Goal: Task Accomplishment & Management: Complete application form

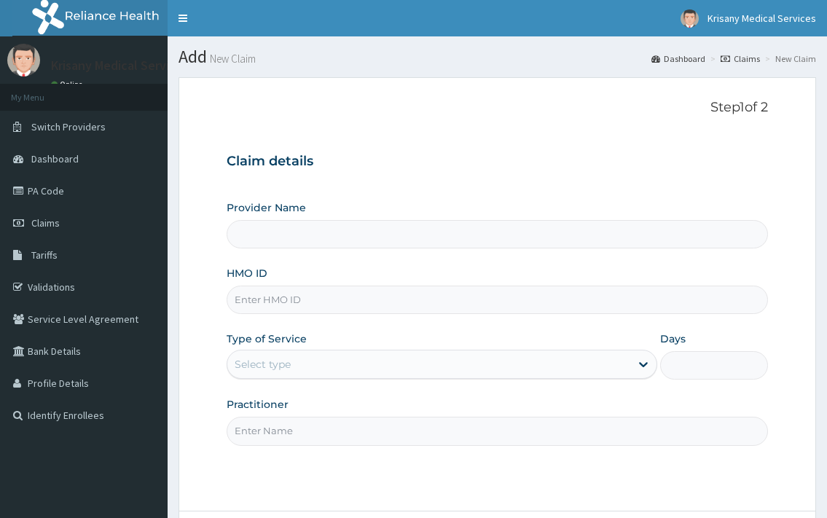
click at [256, 308] on input "HMO ID" at bounding box center [497, 300] width 540 height 28
type input "gsv/"
type input "Krisany Medical Services"
type input "gsv/10472/A"
click at [475, 361] on div "Select type" at bounding box center [428, 364] width 402 height 23
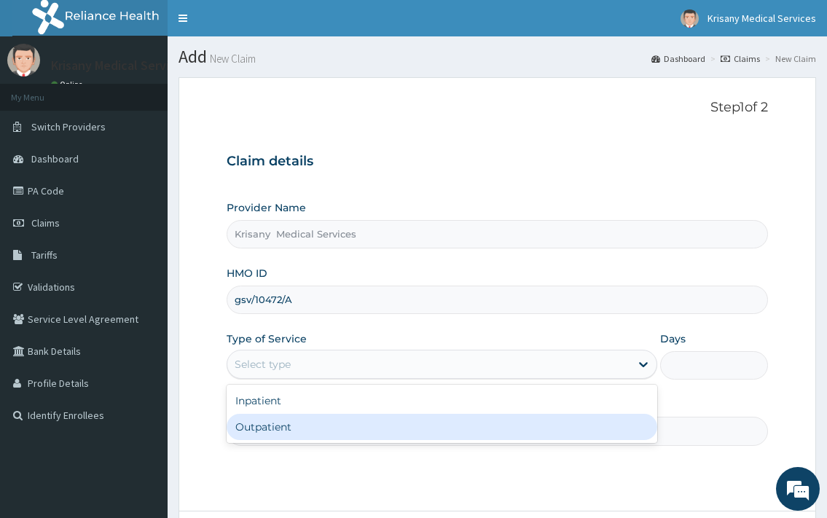
click at [303, 430] on div "Outpatient" at bounding box center [442, 427] width 430 height 26
type input "1"
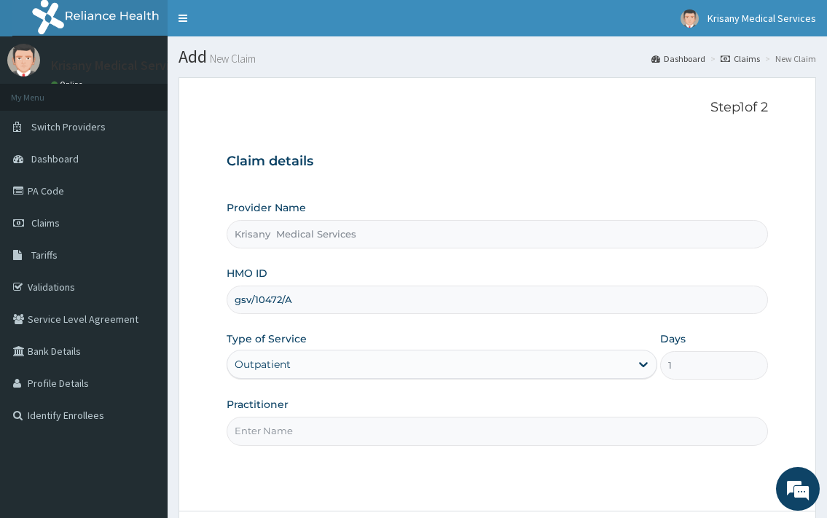
click at [350, 441] on input "Practitioner" at bounding box center [497, 431] width 540 height 28
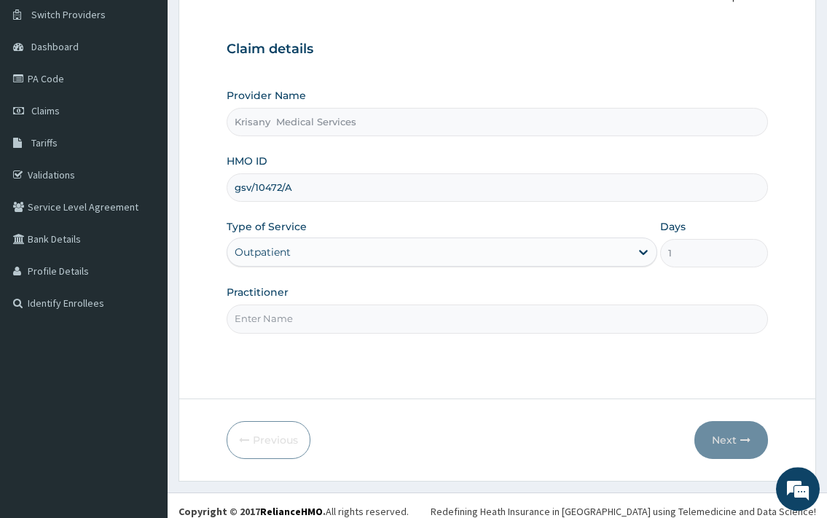
scroll to position [124, 0]
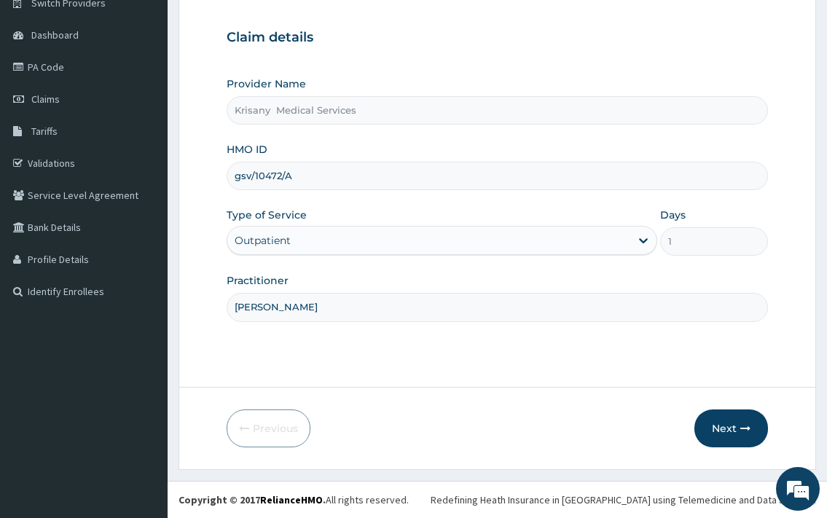
type input "[PERSON_NAME]"
click at [710, 424] on button "Next" at bounding box center [731, 428] width 74 height 38
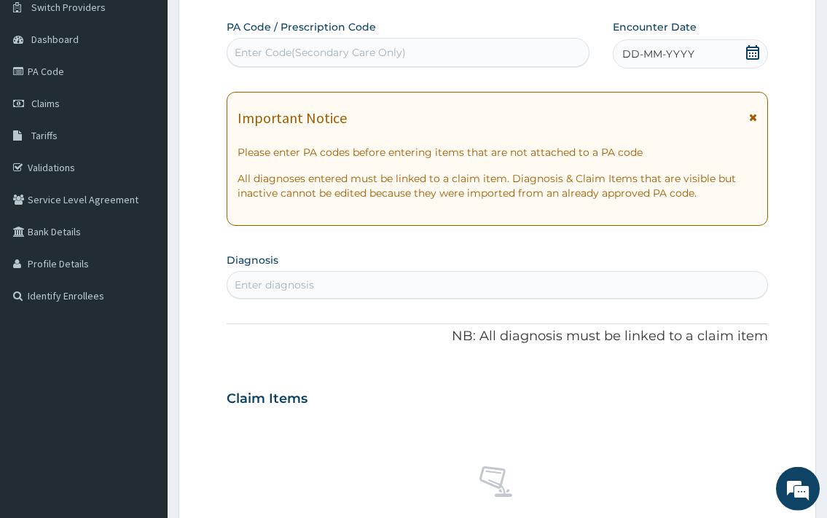
scroll to position [149, 0]
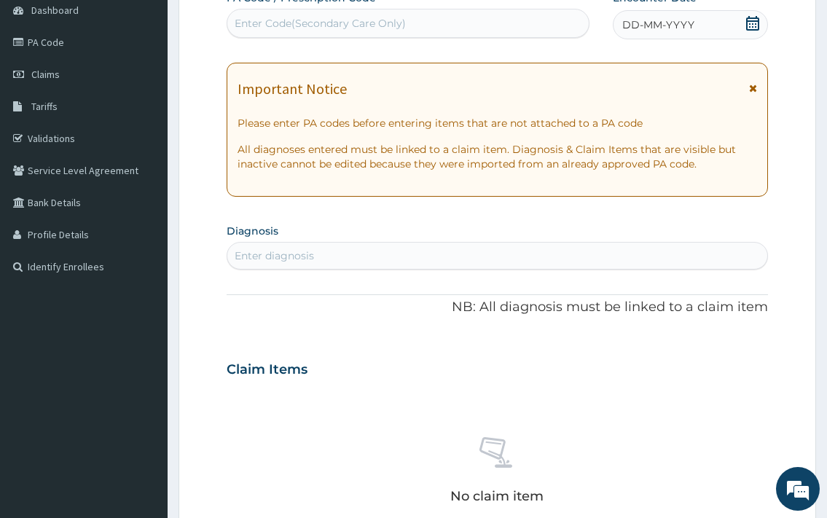
click at [279, 256] on div "Enter diagnosis" at bounding box center [274, 255] width 79 height 15
type input "b"
type input "[PERSON_NAME]"
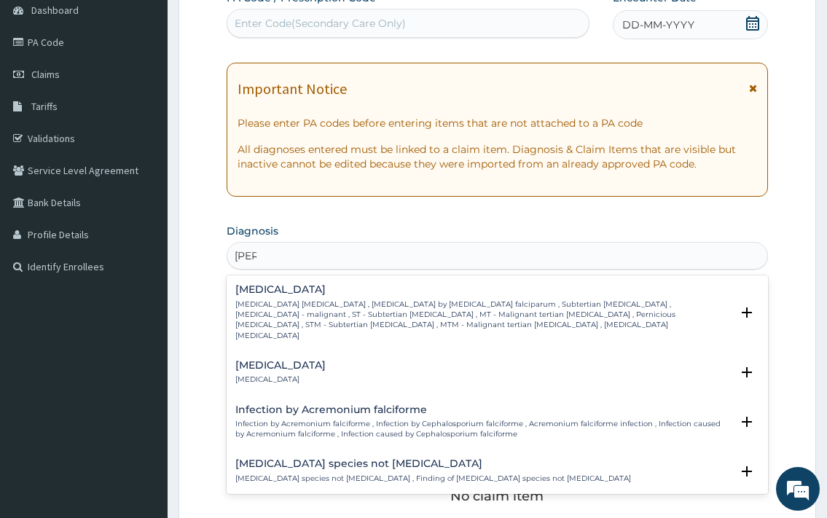
click at [292, 307] on p "[MEDICAL_DATA] [MEDICAL_DATA] , [MEDICAL_DATA] by [MEDICAL_DATA] falciparum , S…" at bounding box center [482, 320] width 495 height 42
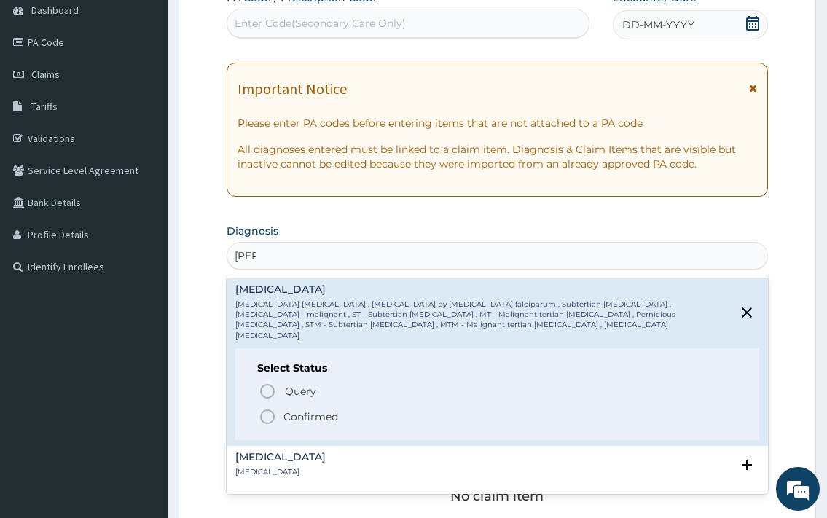
click at [294, 409] on p "Confirmed" at bounding box center [310, 416] width 55 height 15
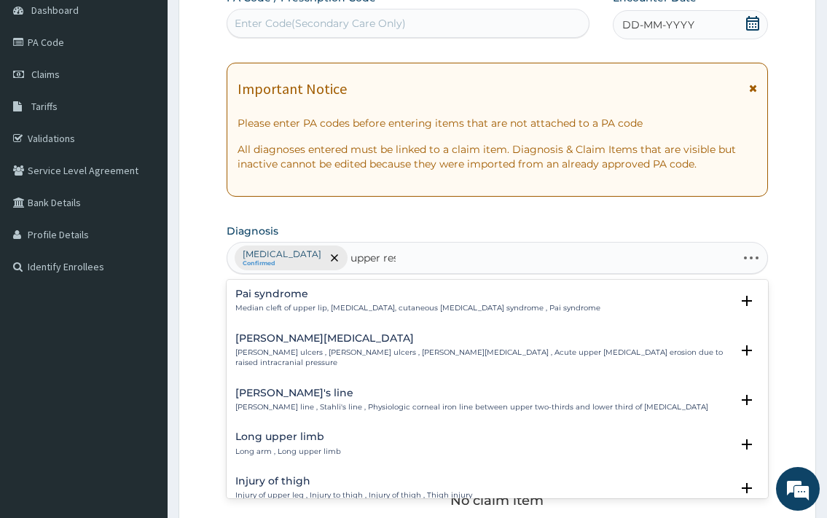
type input "upper resp"
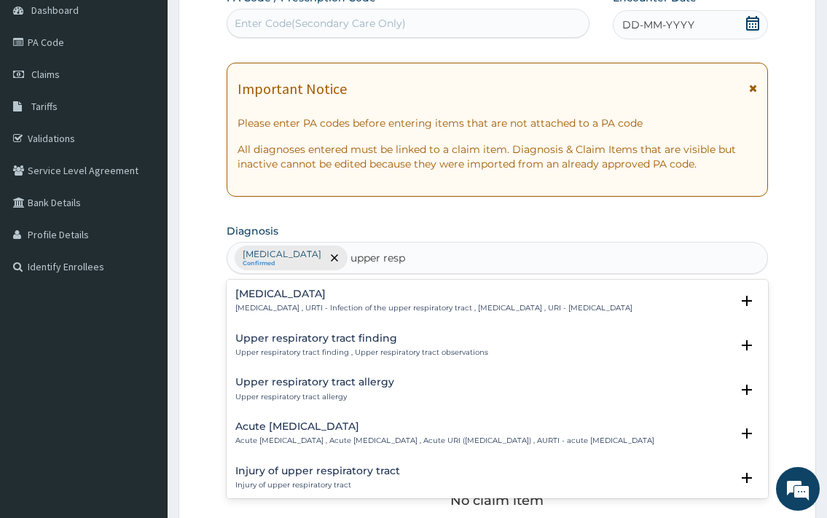
click at [361, 302] on div "[MEDICAL_DATA] [MEDICAL_DATA] , URTI - Infection of the upper respiratory tract…" at bounding box center [433, 300] width 397 height 25
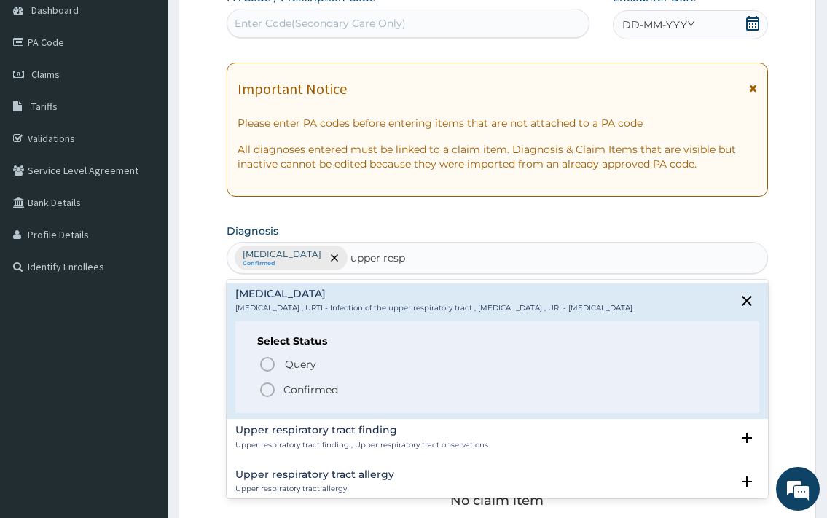
click at [350, 398] on span "Confirmed" at bounding box center [498, 389] width 478 height 17
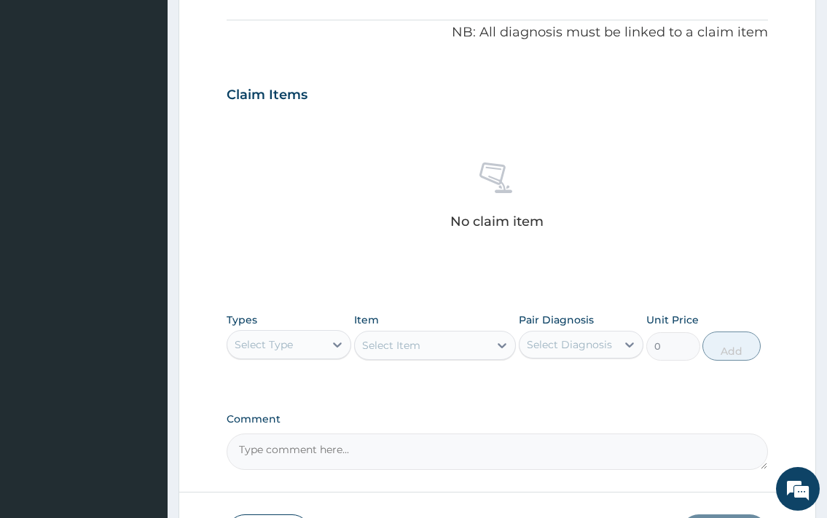
scroll to position [446, 0]
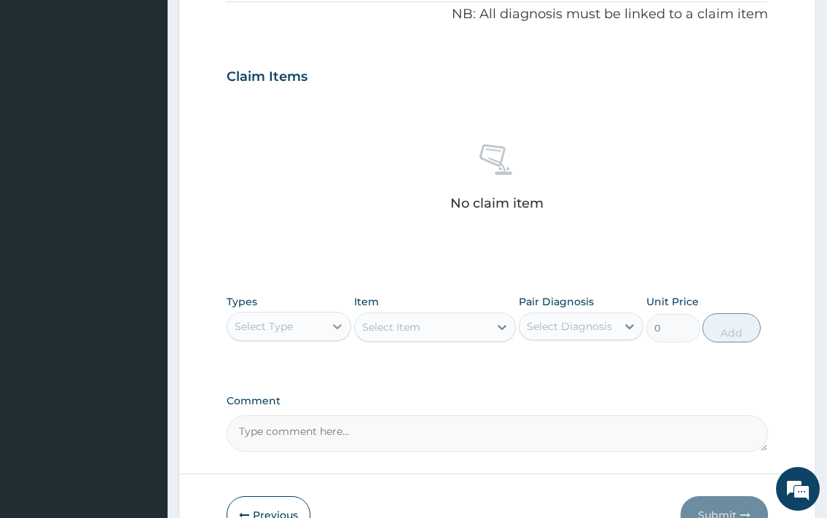
click at [329, 327] on div at bounding box center [337, 326] width 26 height 26
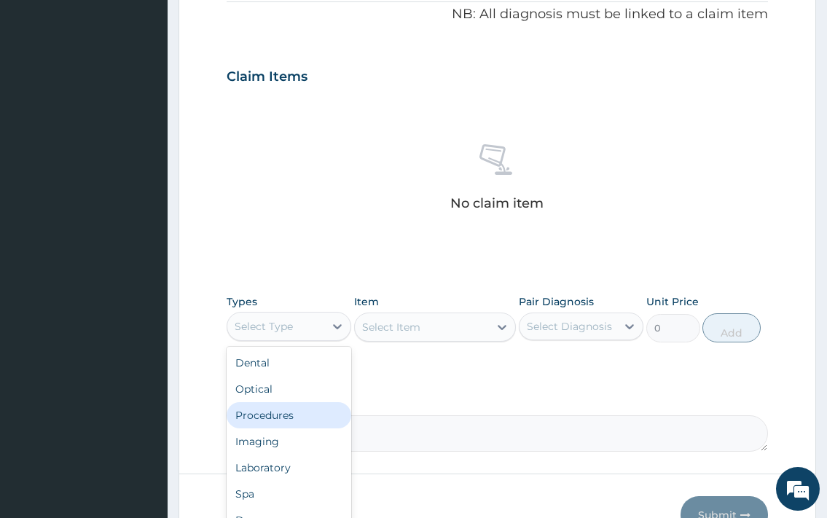
click at [270, 412] on div "Procedures" at bounding box center [289, 415] width 125 height 26
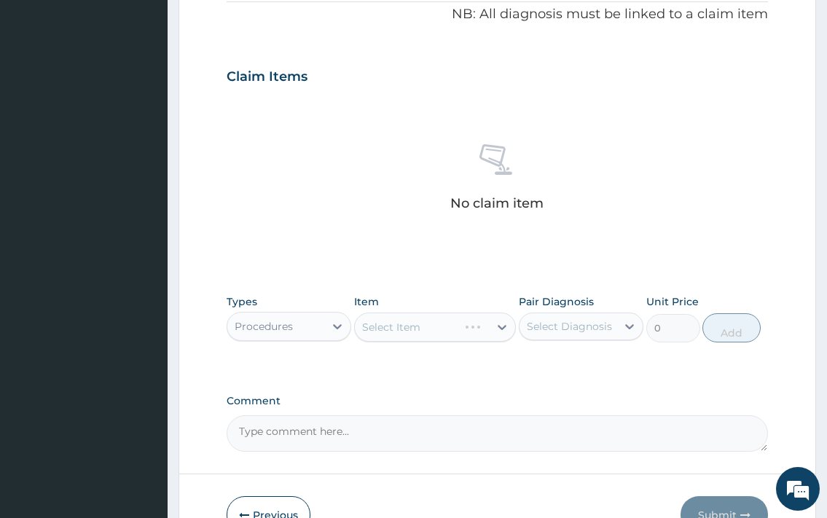
click at [400, 336] on div "Select Item" at bounding box center [435, 326] width 162 height 29
click at [459, 326] on div "Select Item" at bounding box center [422, 326] width 135 height 23
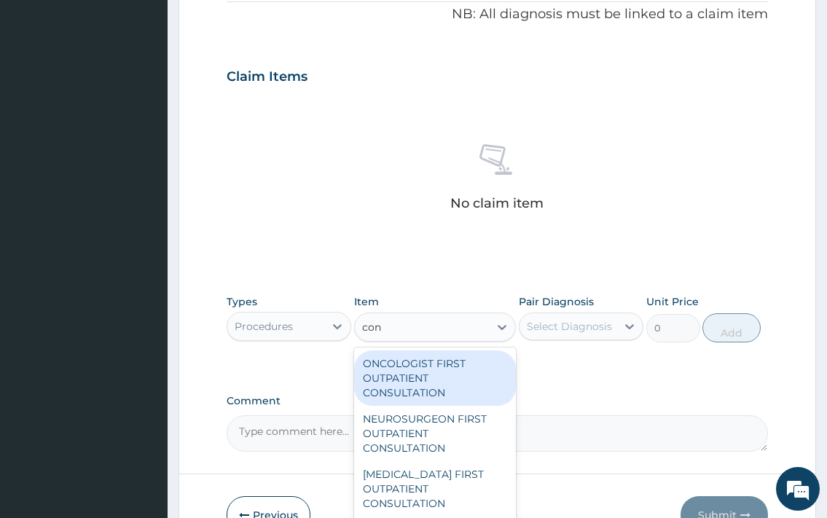
type input "cons"
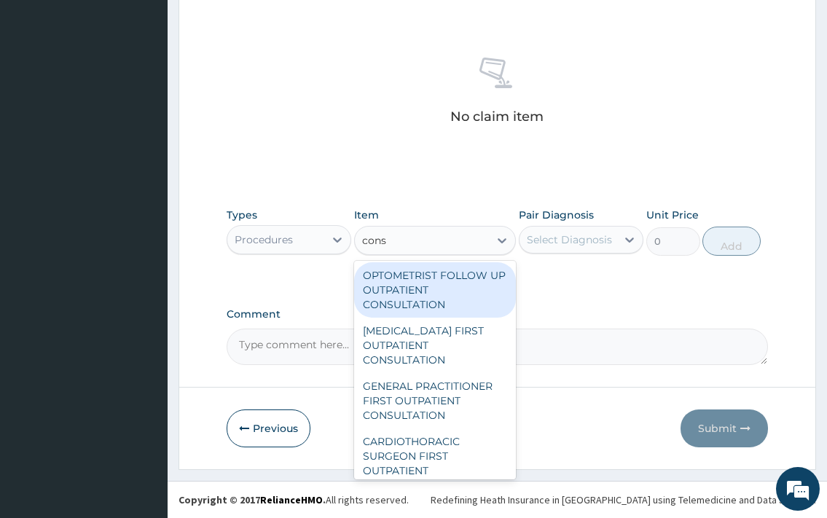
scroll to position [236, 0]
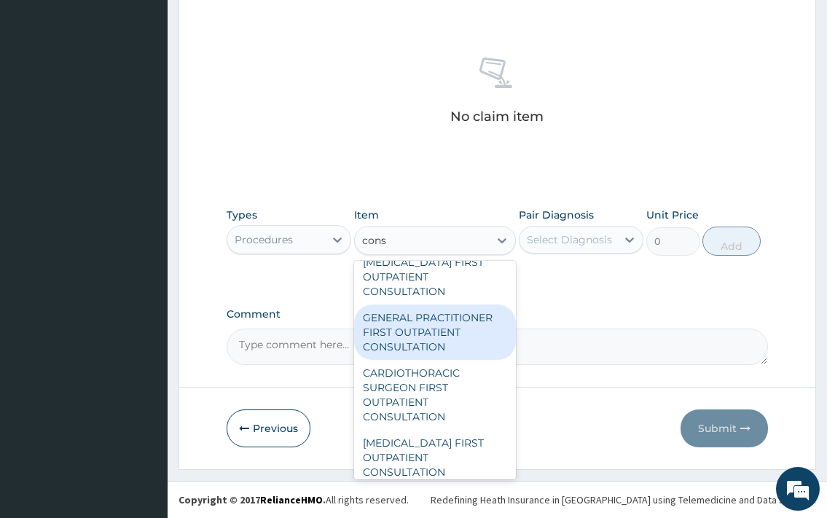
click at [449, 337] on div "GENERAL PRACTITIONER FIRST OUTPATIENT CONSULTATION" at bounding box center [435, 331] width 162 height 55
type input "3750"
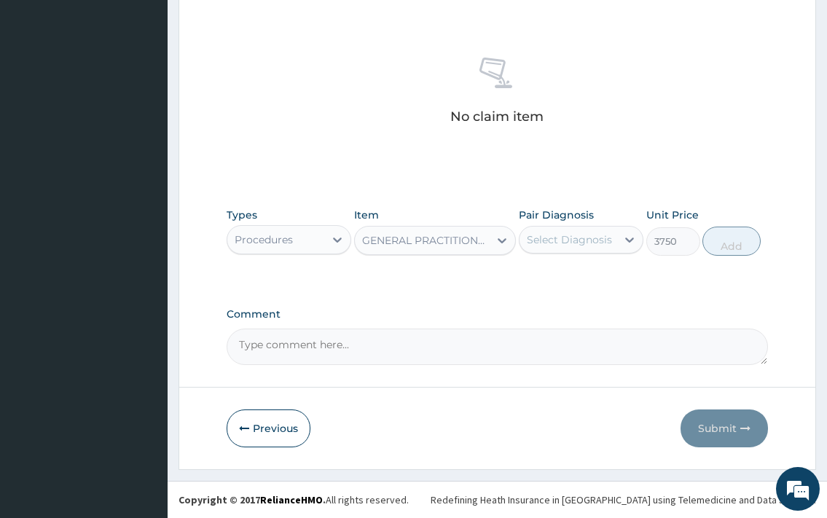
click at [465, 248] on div "GENERAL PRACTITIONER FIRST OUTPATIENT CONSULTATION" at bounding box center [422, 240] width 135 height 23
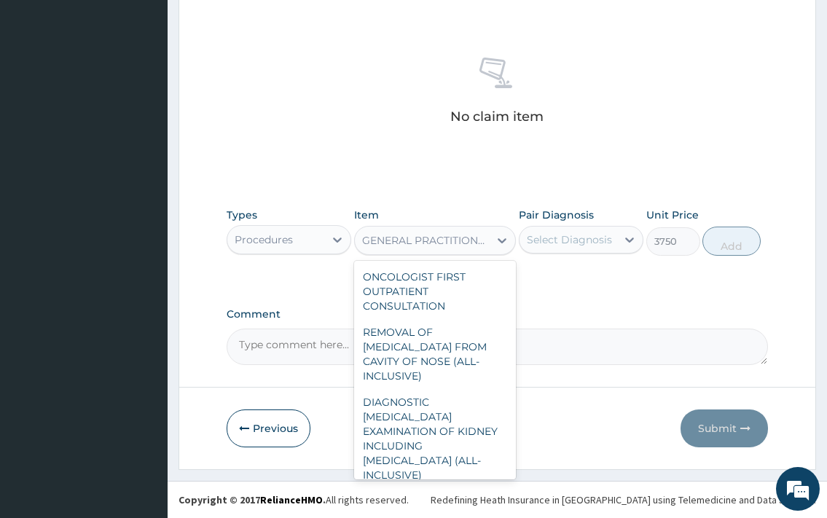
scroll to position [1679, 0]
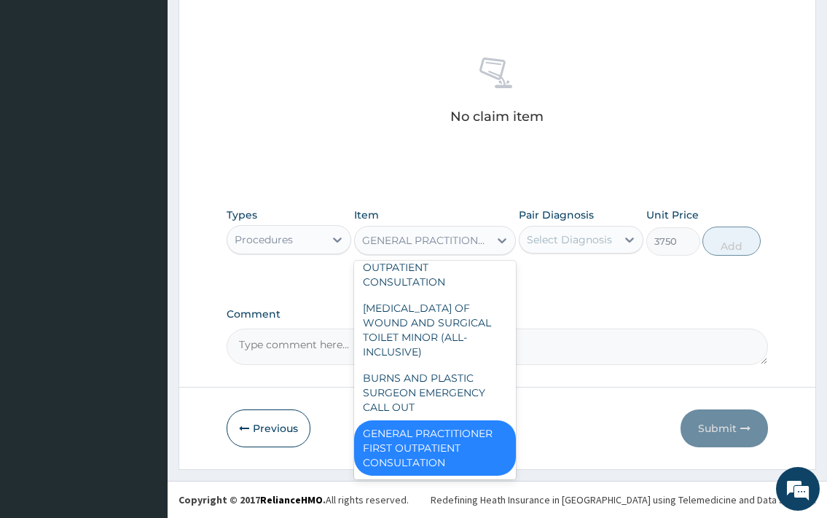
click at [614, 245] on div "Select Diagnosis" at bounding box center [567, 239] width 97 height 23
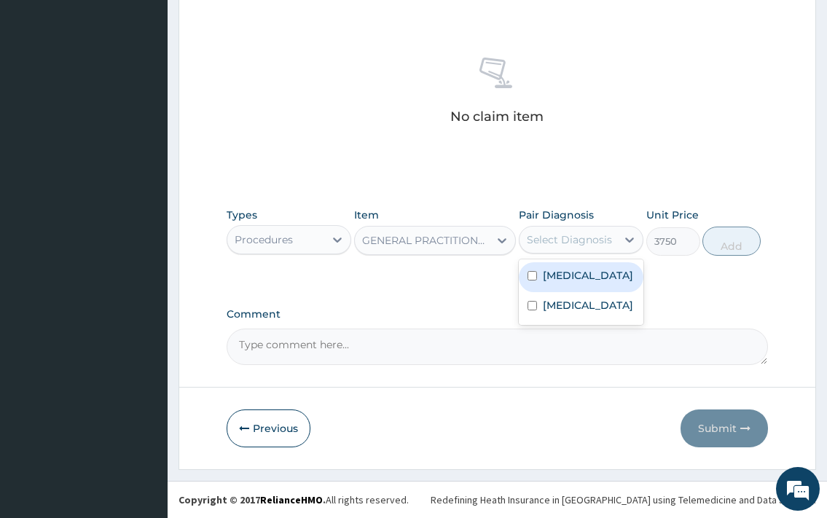
drag, startPoint x: 573, startPoint y: 289, endPoint x: 715, endPoint y: 245, distance: 148.8
click at [578, 283] on label "[MEDICAL_DATA]" at bounding box center [588, 275] width 90 height 15
checkbox input "true"
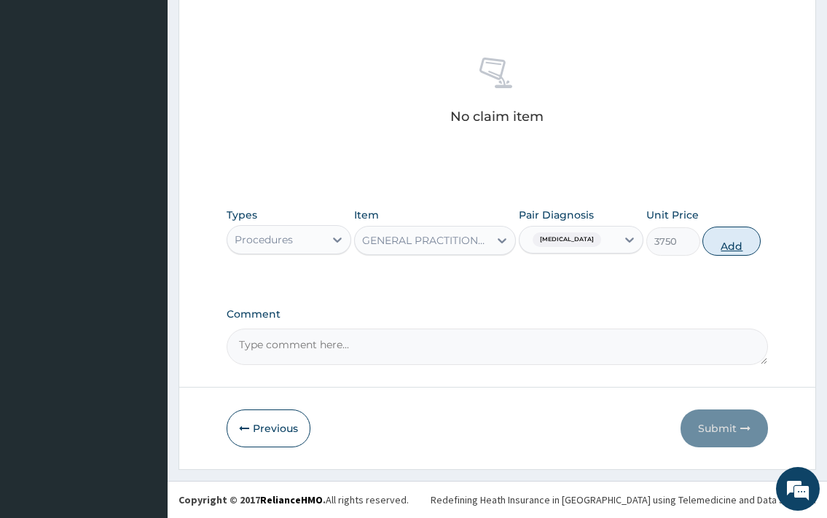
click at [715, 244] on button "Add" at bounding box center [731, 241] width 58 height 29
type input "0"
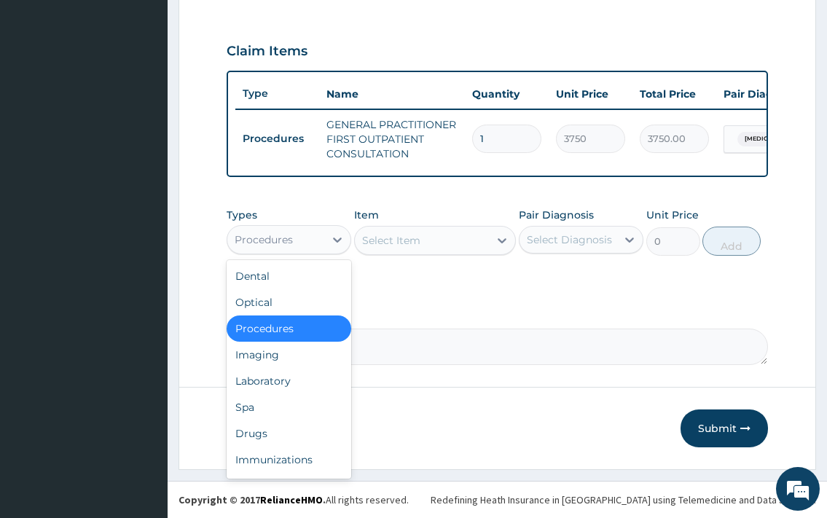
click at [280, 243] on div "Procedures" at bounding box center [264, 239] width 58 height 15
drag, startPoint x: 285, startPoint y: 374, endPoint x: 344, endPoint y: 321, distance: 78.9
click at [283, 375] on div "Laboratory" at bounding box center [289, 381] width 125 height 26
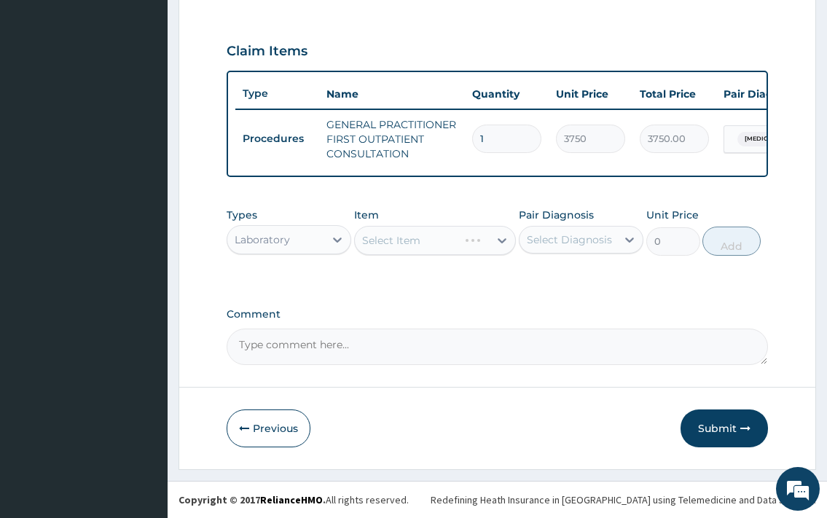
click at [425, 247] on div "Select Item" at bounding box center [435, 240] width 162 height 29
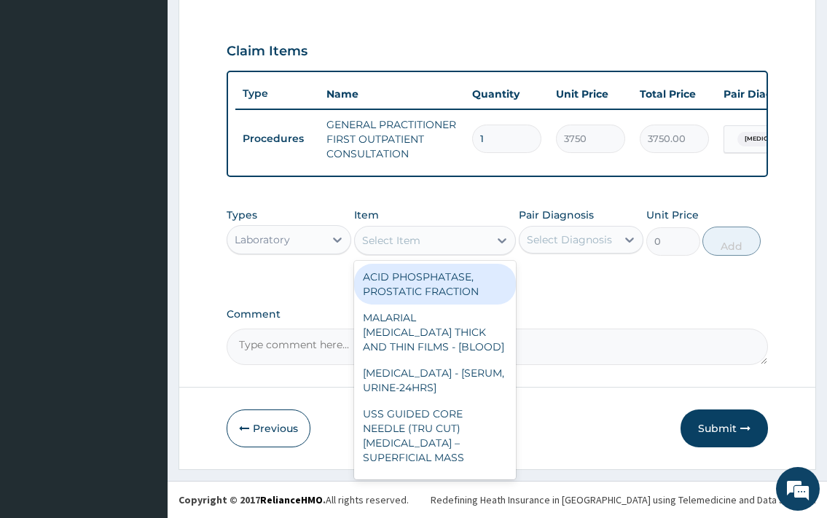
click at [396, 242] on div "Select Item" at bounding box center [391, 240] width 58 height 15
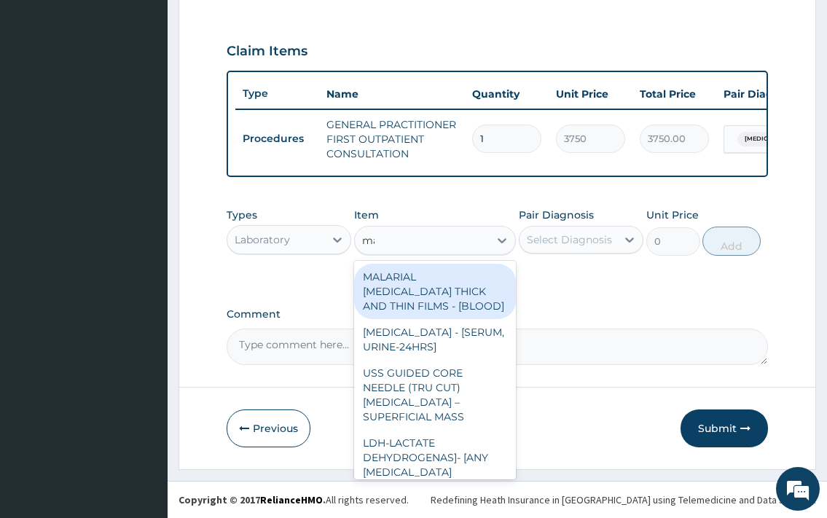
type input "mala"
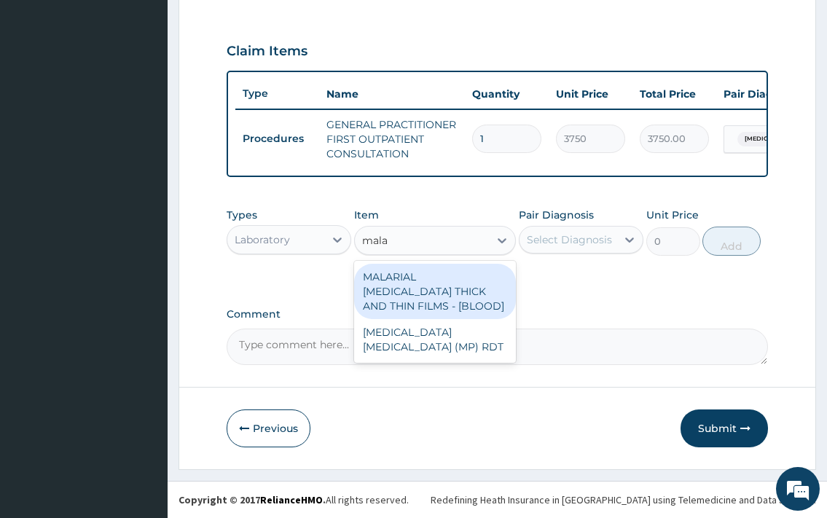
click at [443, 284] on div "MALARIAL [MEDICAL_DATA] THICK AND THIN FILMS - [BLOOD]" at bounding box center [435, 291] width 162 height 55
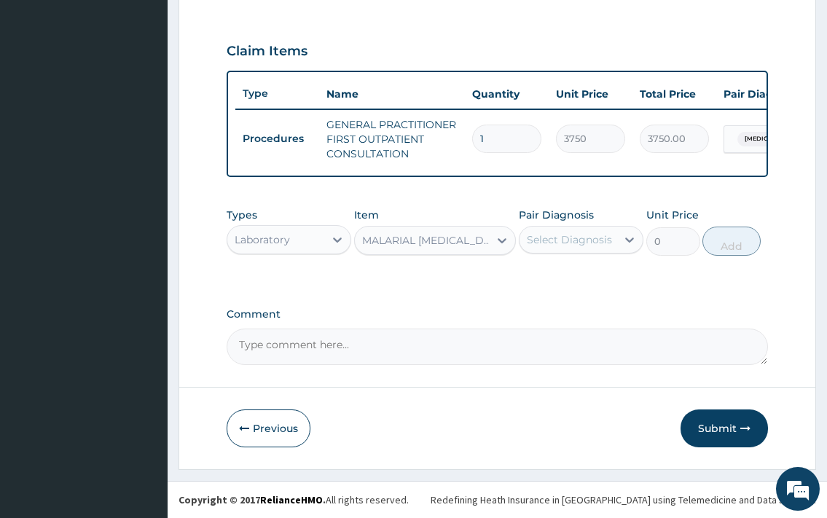
type input "2187.5"
click at [597, 235] on div "Select Diagnosis" at bounding box center [569, 239] width 85 height 15
drag, startPoint x: 586, startPoint y: 294, endPoint x: 702, endPoint y: 239, distance: 128.7
click at [585, 283] on label "[MEDICAL_DATA]" at bounding box center [588, 275] width 90 height 15
checkbox input "true"
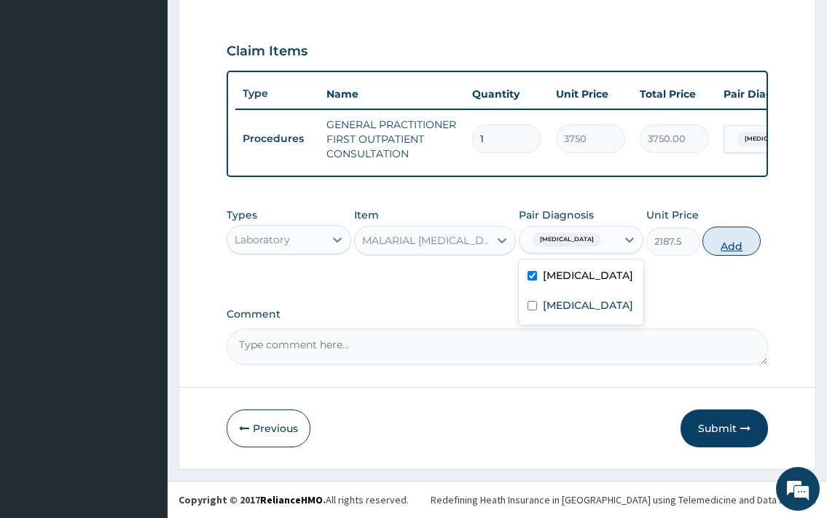
click at [747, 238] on button "Add" at bounding box center [731, 241] width 58 height 29
type input "0"
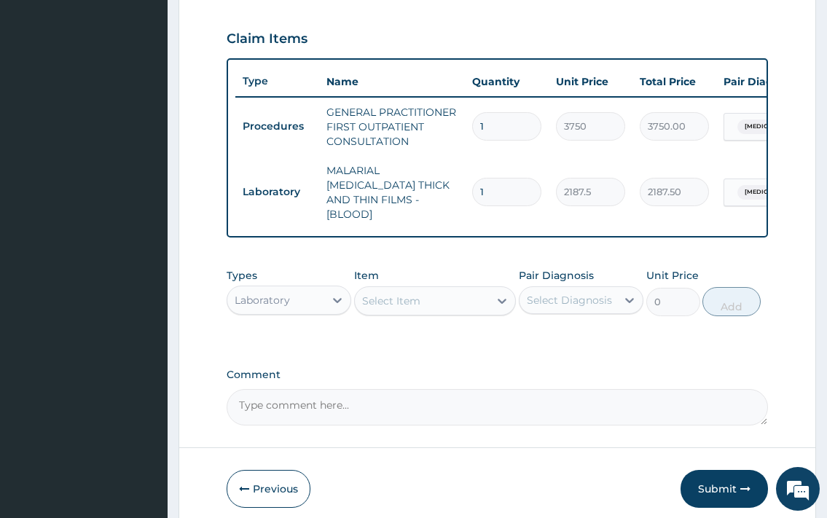
click at [387, 302] on div "Select Item" at bounding box center [391, 301] width 58 height 15
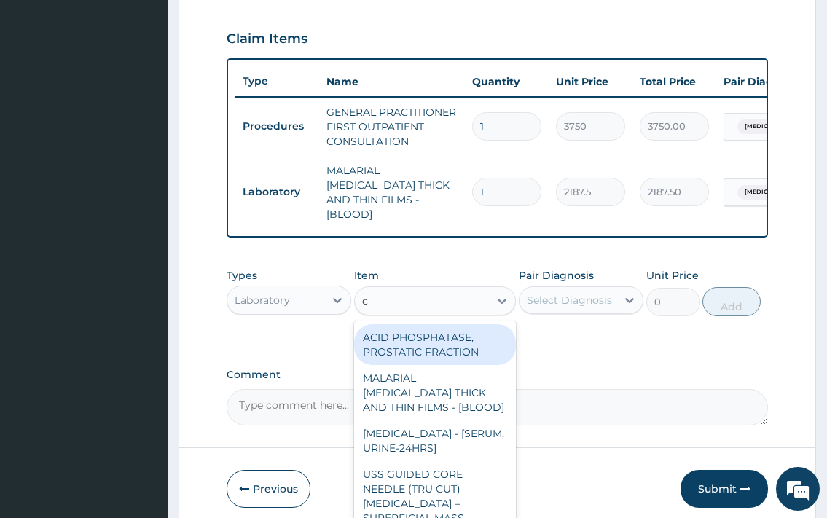
type input "cbc"
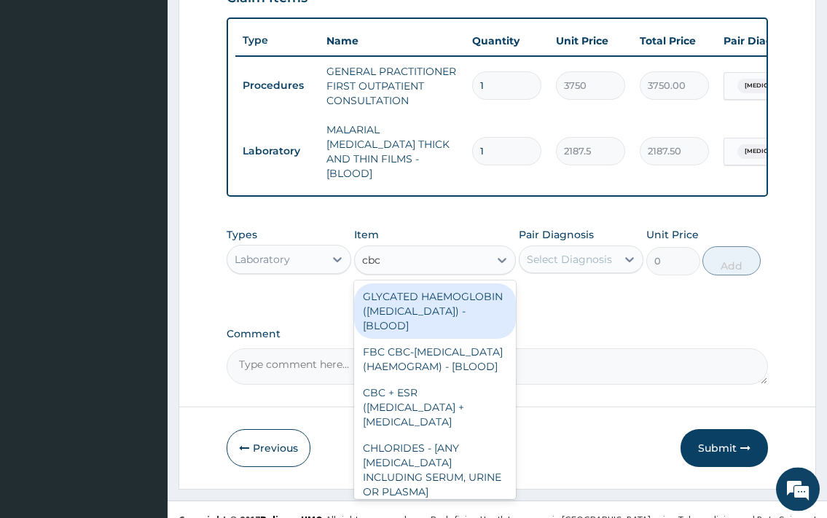
scroll to position [542, 0]
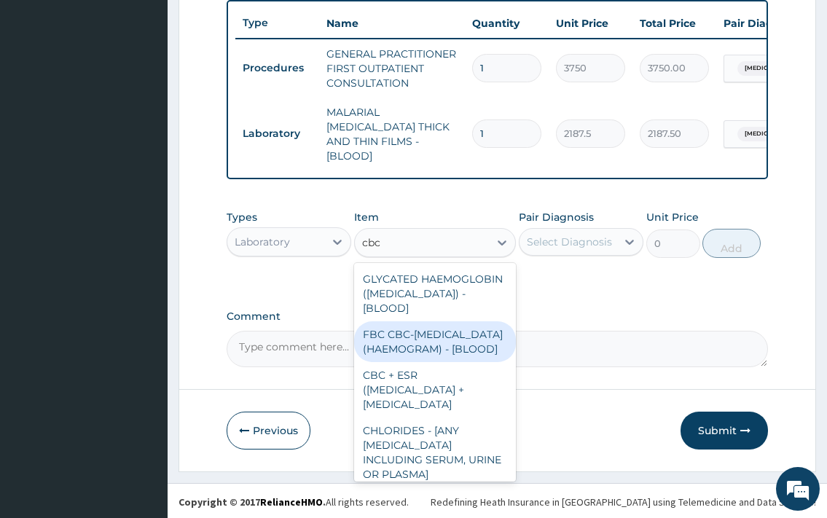
click at [441, 348] on div "FBC CBC-[MEDICAL_DATA] (HAEMOGRAM) - [BLOOD]" at bounding box center [435, 341] width 162 height 41
type input "5000"
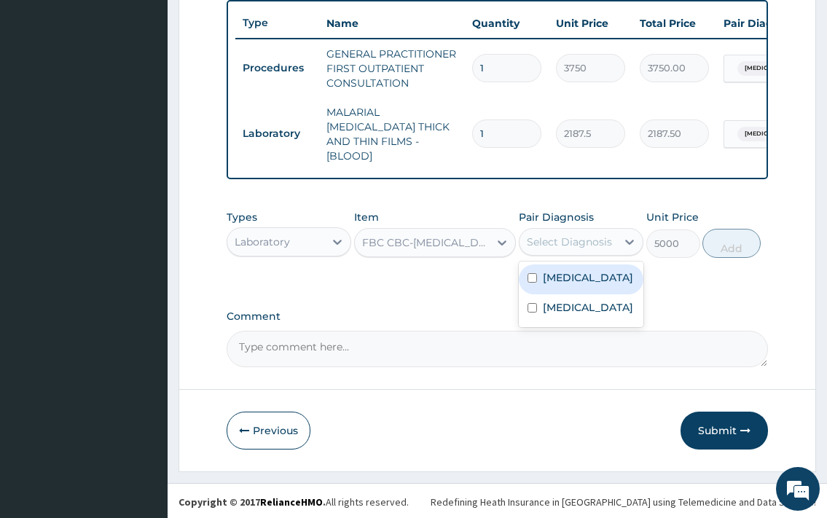
click at [550, 235] on div "Select Diagnosis" at bounding box center [569, 242] width 85 height 15
drag, startPoint x: 584, startPoint y: 288, endPoint x: 653, endPoint y: 267, distance: 71.7
click at [585, 285] on label "[MEDICAL_DATA]" at bounding box center [588, 277] width 90 height 15
checkbox input "true"
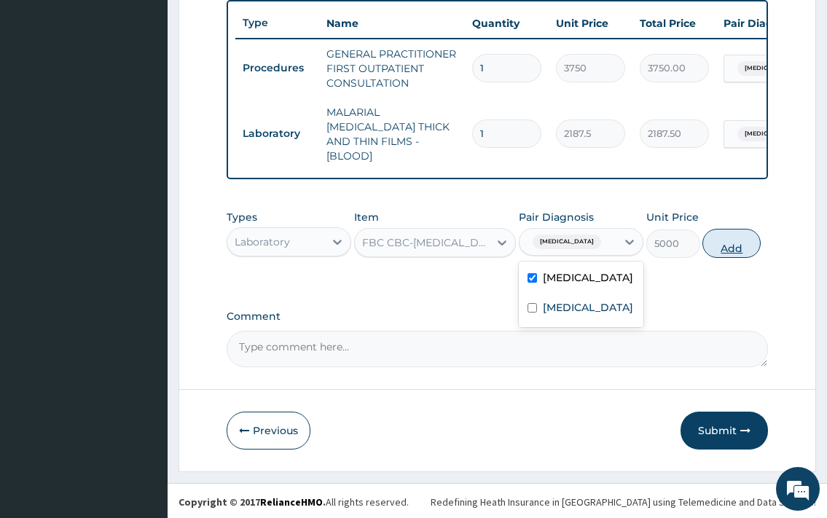
click at [733, 243] on button "Add" at bounding box center [731, 243] width 58 height 29
type input "0"
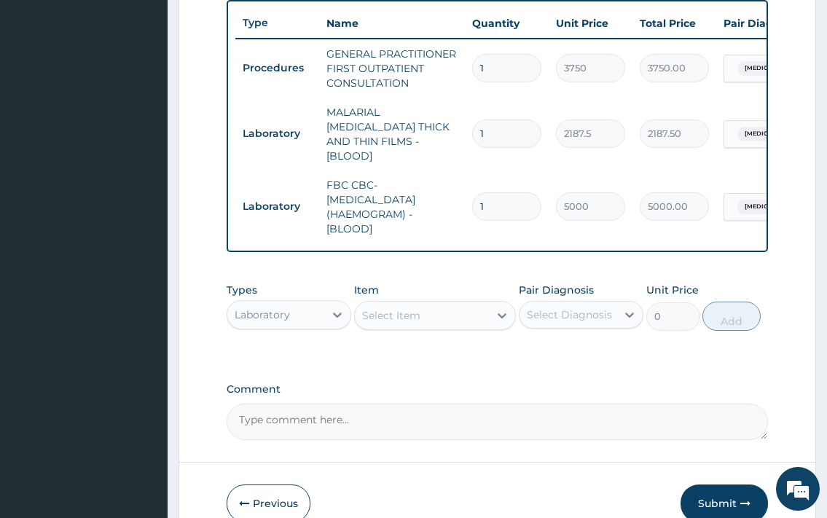
click at [379, 318] on div "Select Item" at bounding box center [391, 315] width 58 height 15
type input "diclo"
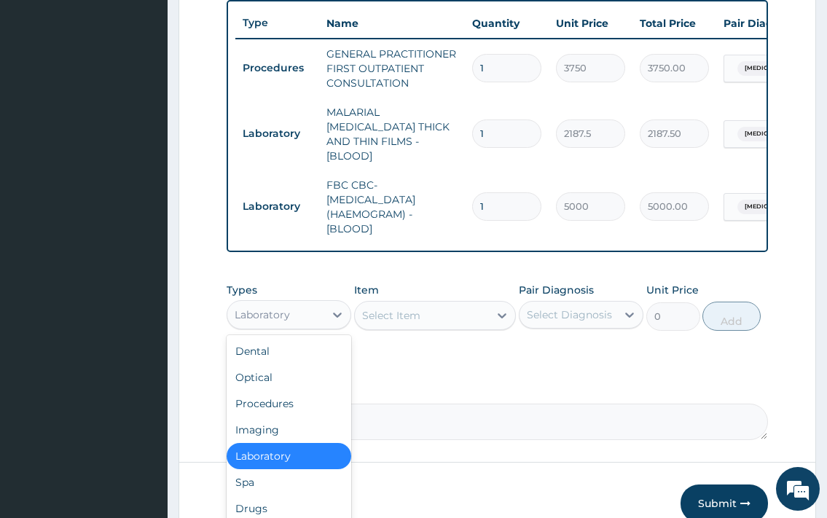
click at [260, 316] on div "Laboratory" at bounding box center [262, 314] width 55 height 15
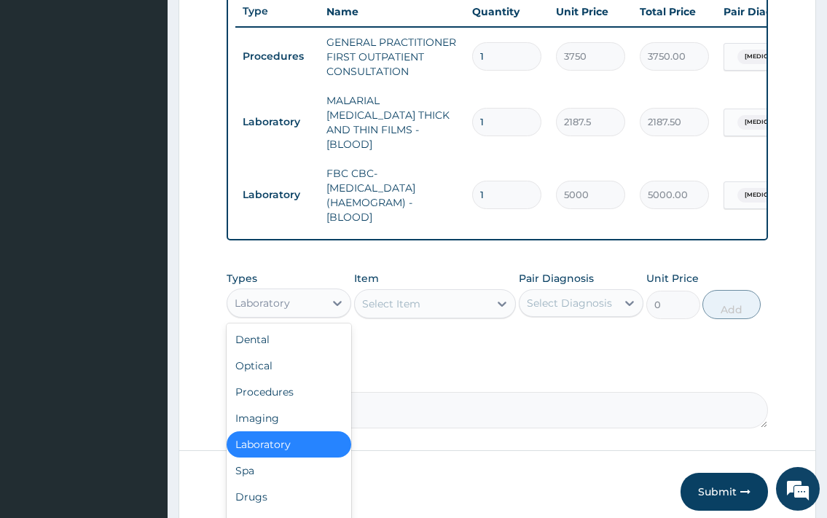
scroll to position [615, 0]
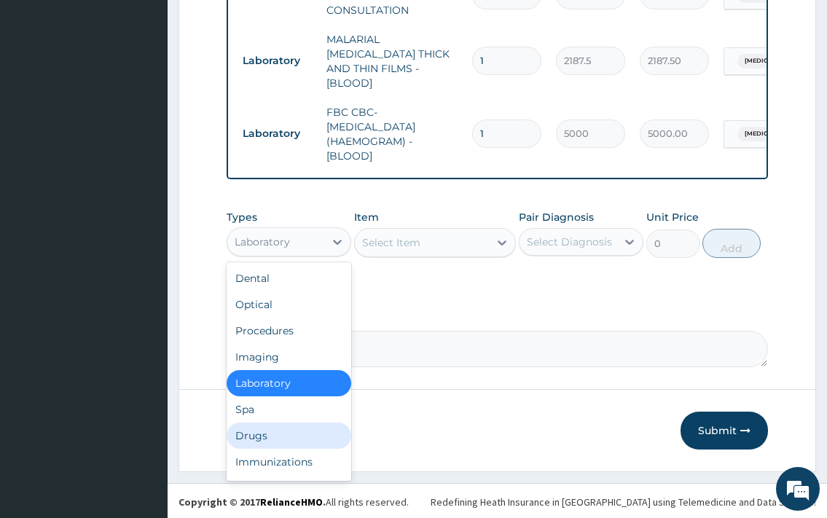
click at [255, 429] on div "Drugs" at bounding box center [289, 435] width 125 height 26
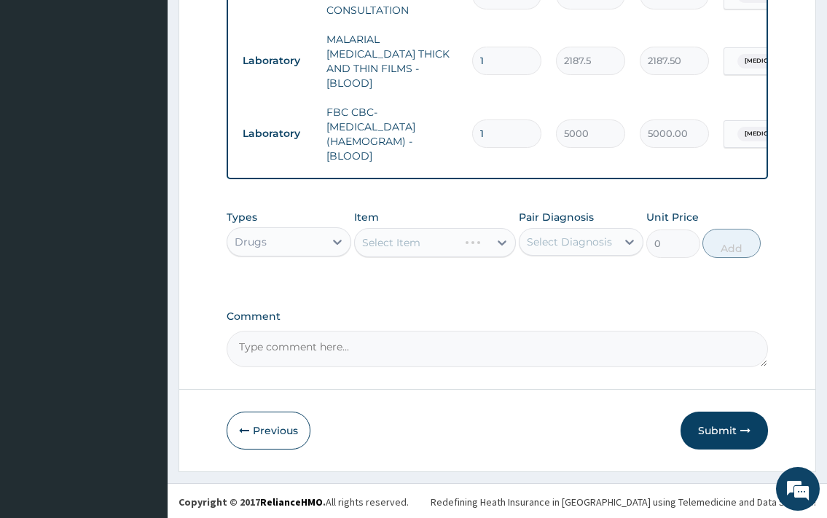
click at [451, 241] on div "Select Item" at bounding box center [435, 242] width 162 height 29
click at [401, 253] on div "Select Item" at bounding box center [435, 242] width 162 height 29
click at [403, 236] on div "Select Item" at bounding box center [435, 242] width 162 height 29
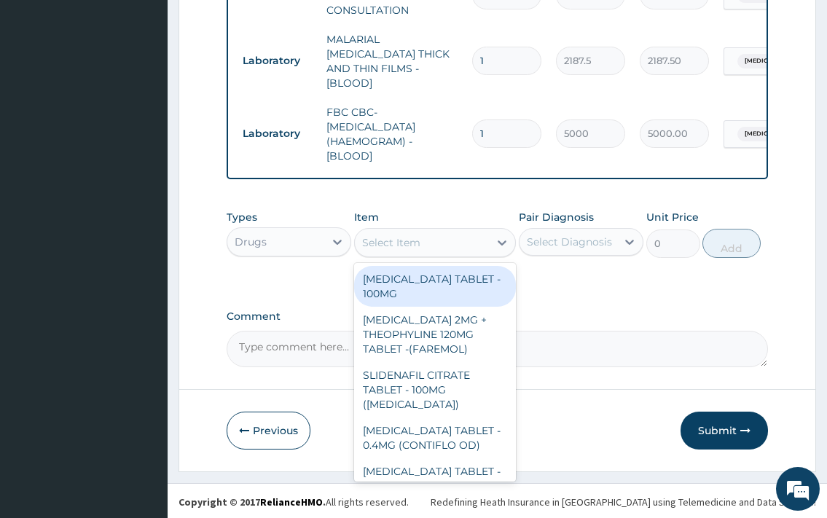
click at [422, 239] on div "Select Item" at bounding box center [422, 242] width 135 height 23
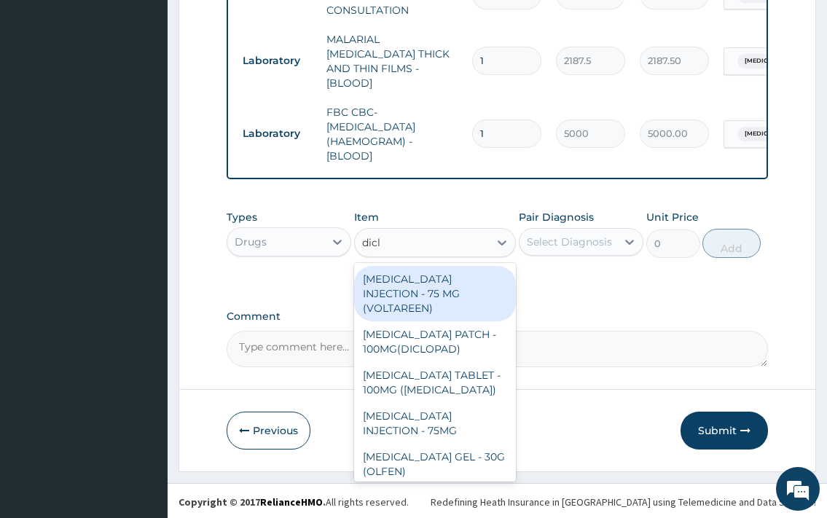
type input "diclo"
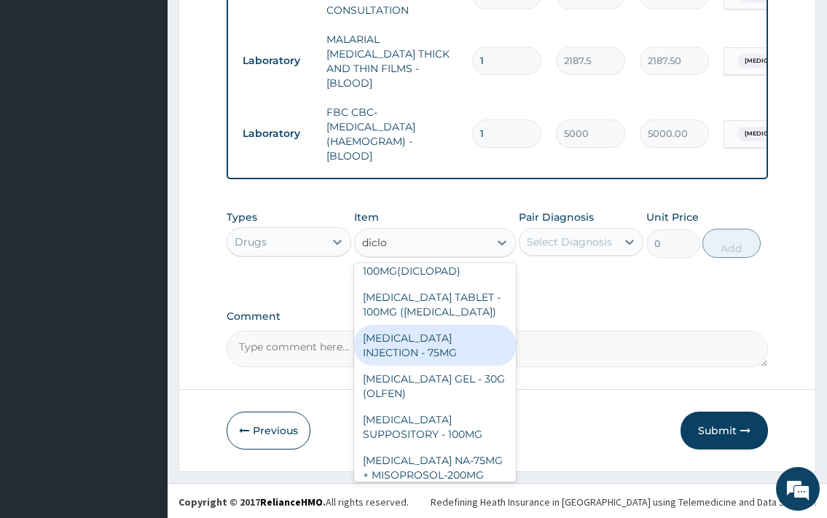
scroll to position [79, 0]
drag, startPoint x: 454, startPoint y: 339, endPoint x: 567, endPoint y: 242, distance: 149.3
click at [454, 338] on div "[MEDICAL_DATA] INJECTION - 75MG" at bounding box center [435, 344] width 162 height 41
type input "420"
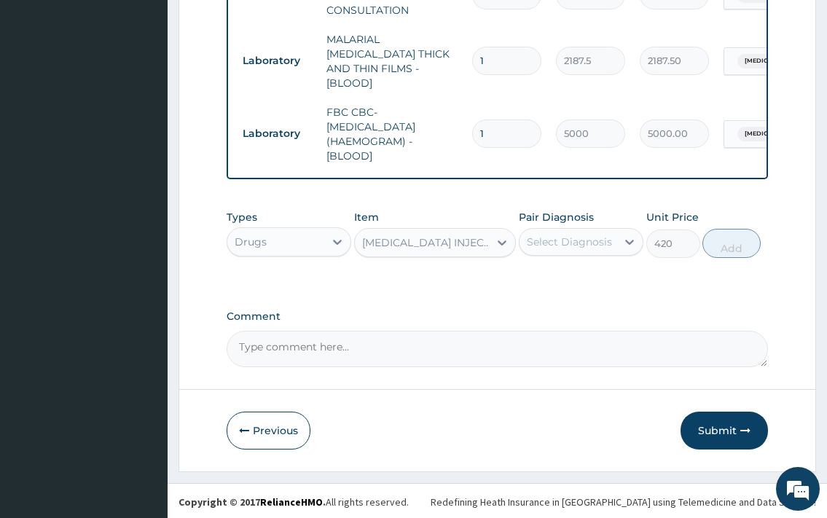
click at [593, 235] on div "Select Diagnosis" at bounding box center [569, 242] width 85 height 15
drag, startPoint x: 584, startPoint y: 331, endPoint x: 690, endPoint y: 276, distance: 119.2
click at [592, 315] on label "[MEDICAL_DATA]" at bounding box center [588, 307] width 90 height 15
checkbox input "true"
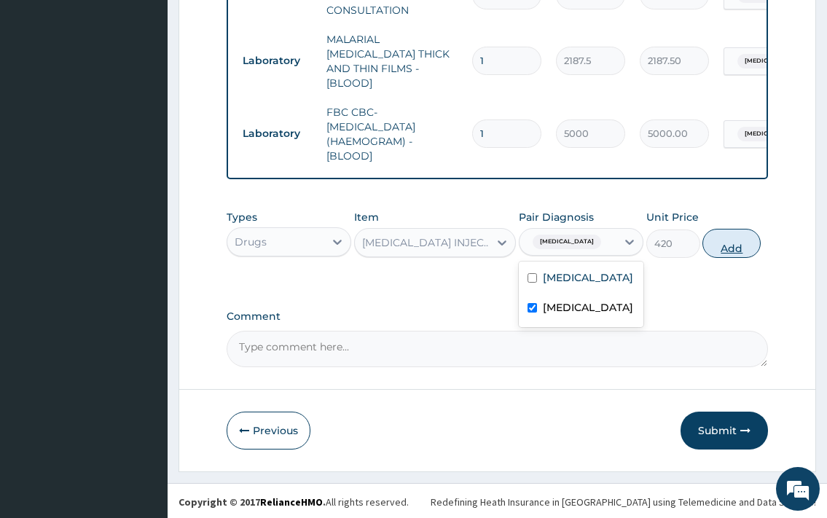
click at [730, 248] on button "Add" at bounding box center [731, 243] width 58 height 29
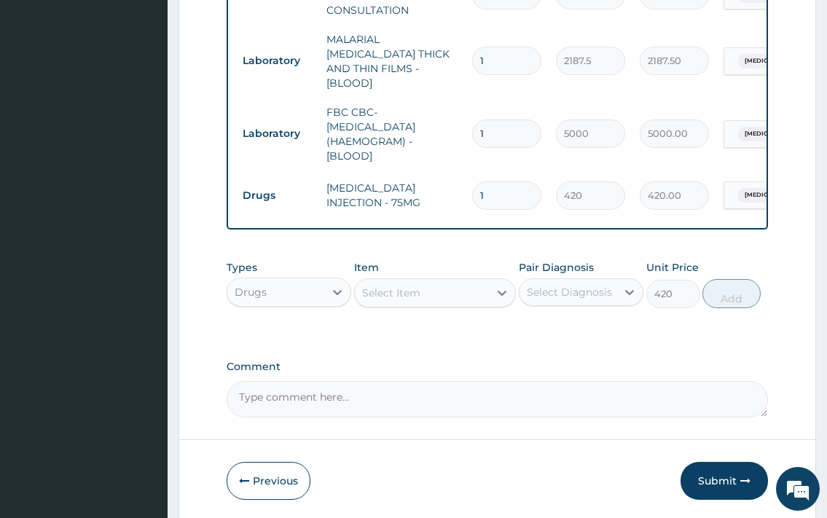
type input "0"
click at [428, 294] on div "Select Item" at bounding box center [422, 292] width 135 height 23
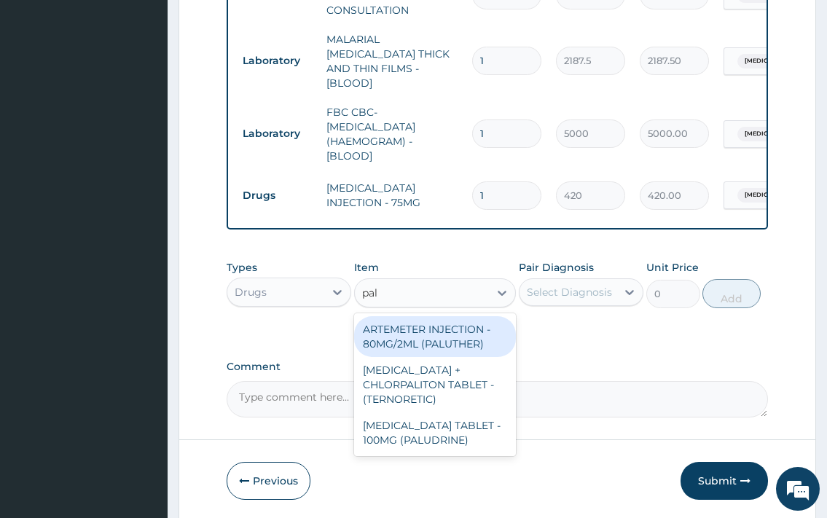
type input "palu"
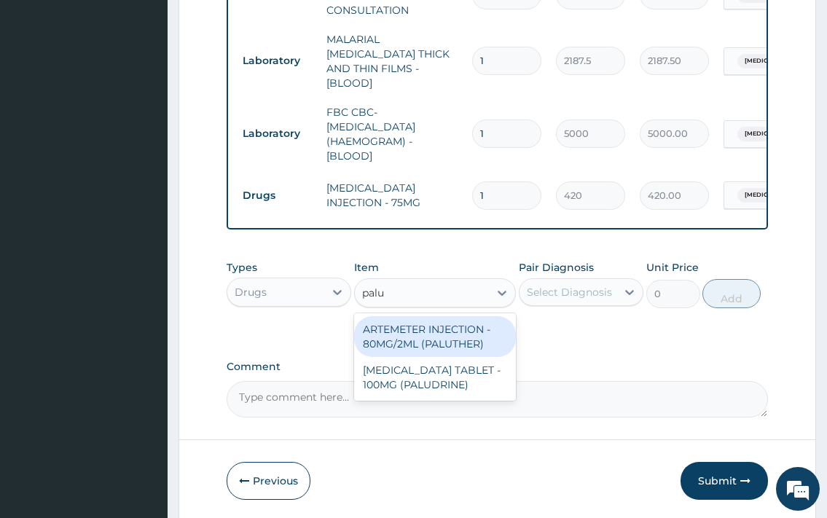
click at [448, 345] on div "ARTEMETER INJECTION - 80MG/2ML (PALUTHER)" at bounding box center [435, 336] width 162 height 41
type input "700"
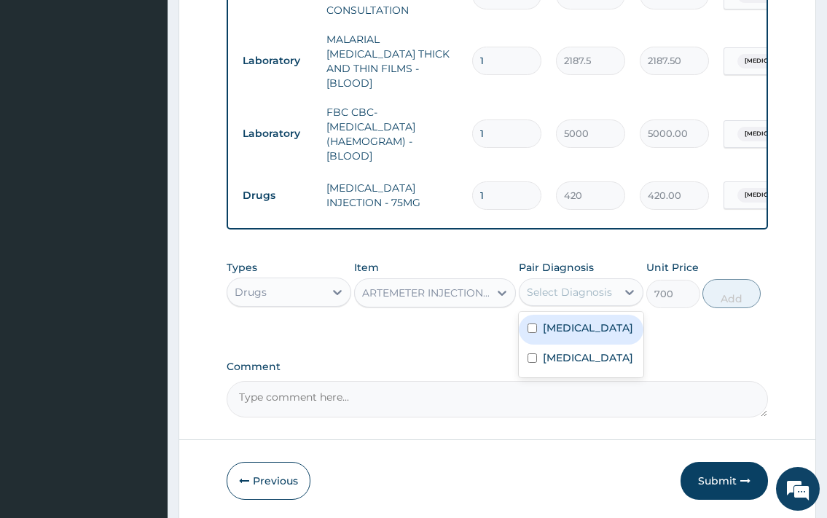
click at [565, 285] on div "Select Diagnosis" at bounding box center [569, 292] width 85 height 15
drag, startPoint x: 585, startPoint y: 345, endPoint x: 690, endPoint y: 290, distance: 118.6
click at [585, 335] on label "[MEDICAL_DATA]" at bounding box center [588, 328] width 90 height 15
checkbox input "true"
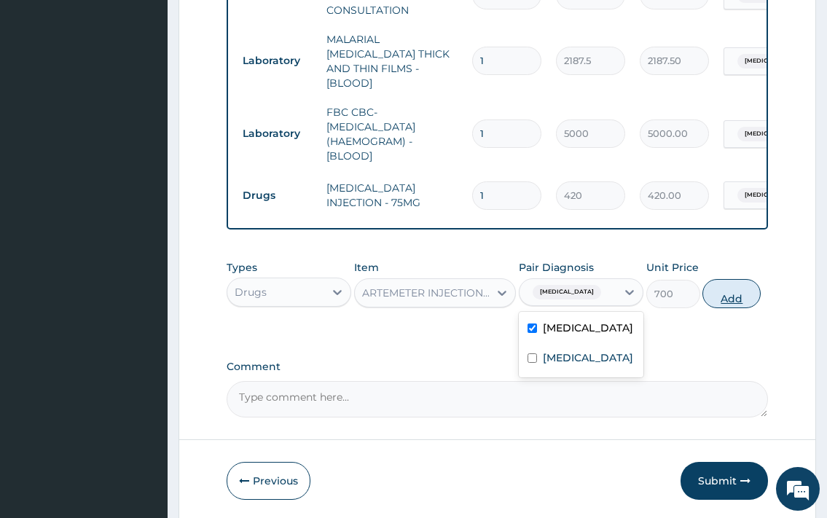
click at [728, 299] on button "Add" at bounding box center [731, 293] width 58 height 29
type input "0"
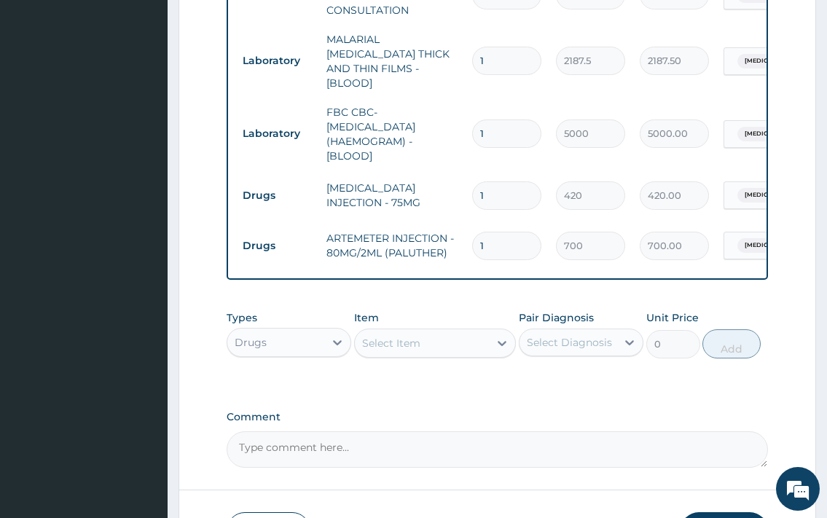
type input "0.00"
type input "2"
type input "1400.00"
type input "2"
click at [390, 338] on div "Select Item" at bounding box center [391, 343] width 58 height 15
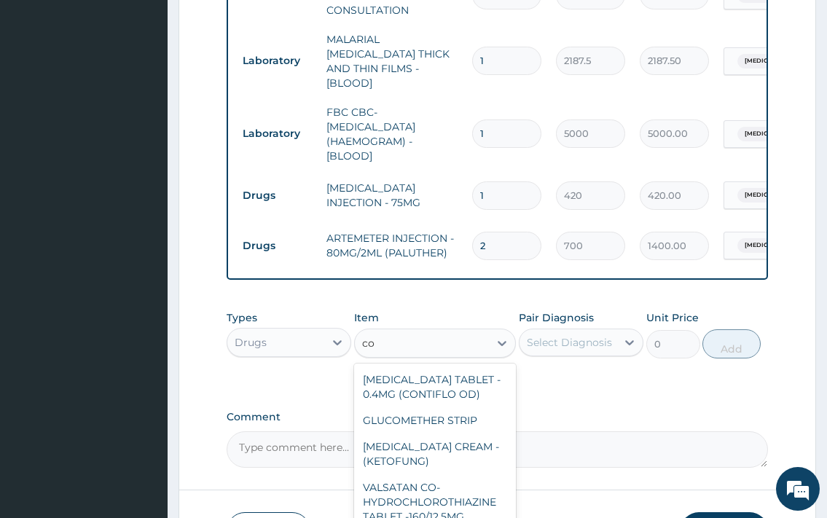
type input "c"
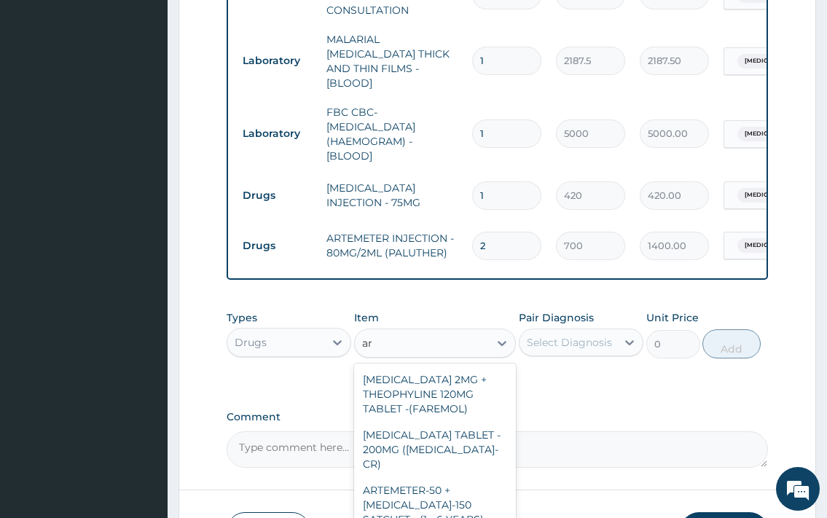
type input "art"
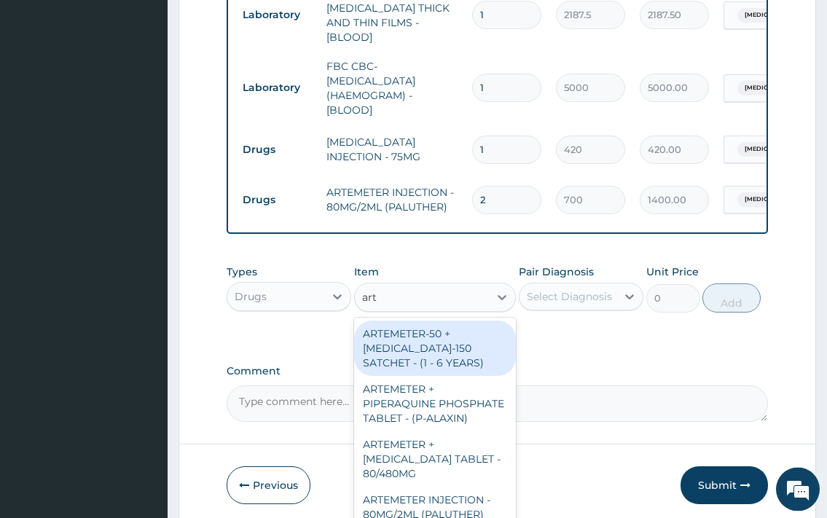
scroll to position [689, 0]
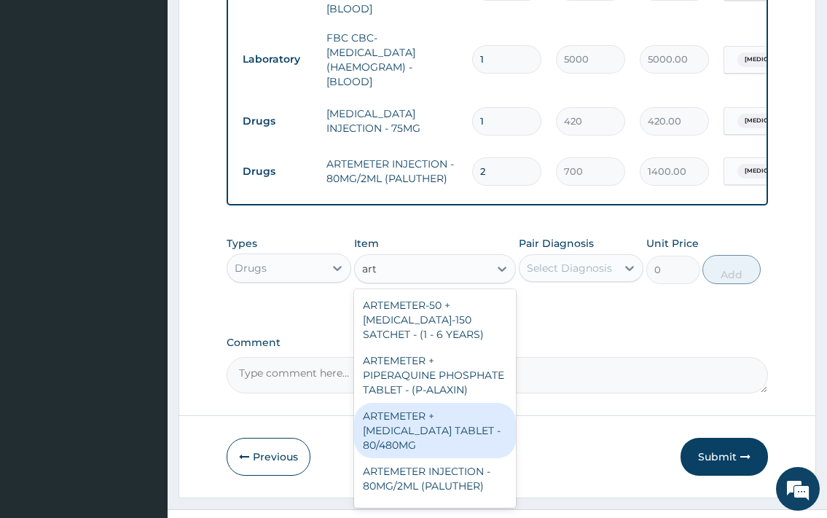
click at [425, 439] on div "ARTEMETER + [MEDICAL_DATA] TABLET - 80/480MG" at bounding box center [435, 430] width 162 height 55
type input "364"
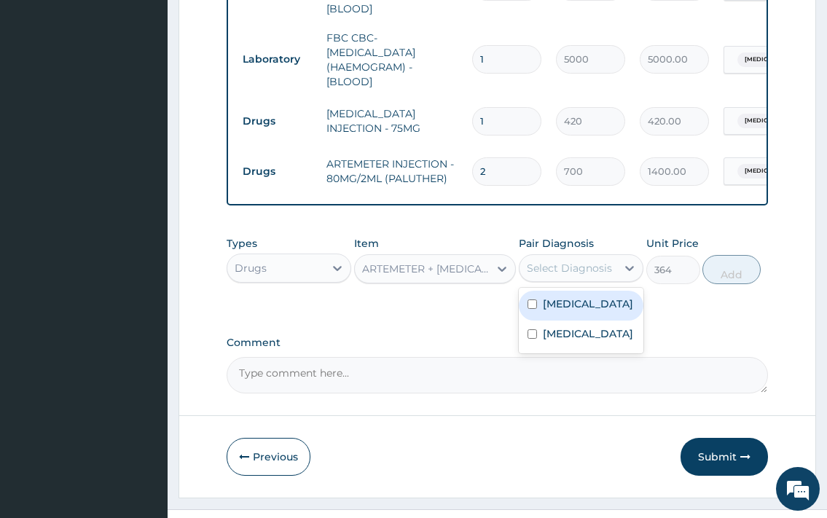
click at [599, 261] on div "Select Diagnosis" at bounding box center [569, 268] width 85 height 15
drag, startPoint x: 581, startPoint y: 302, endPoint x: 658, endPoint y: 300, distance: 78.0
click at [582, 302] on label "[MEDICAL_DATA]" at bounding box center [588, 303] width 90 height 15
checkbox input "true"
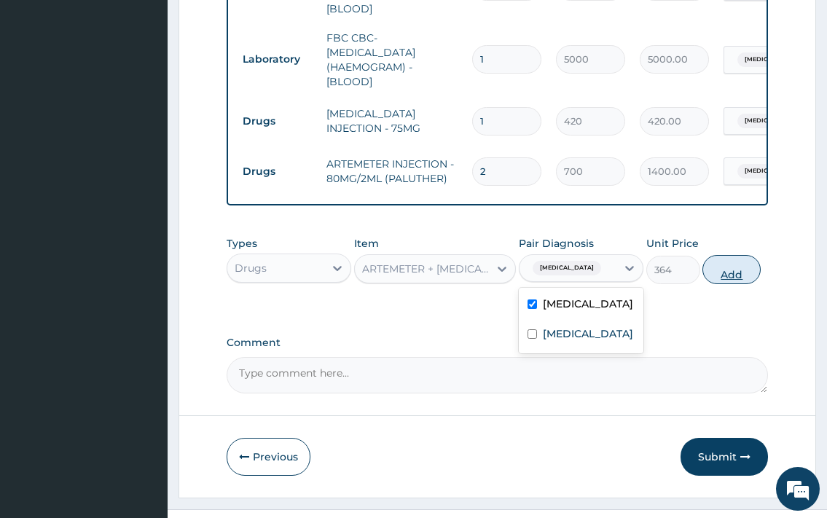
click at [716, 265] on button "Add" at bounding box center [731, 269] width 58 height 29
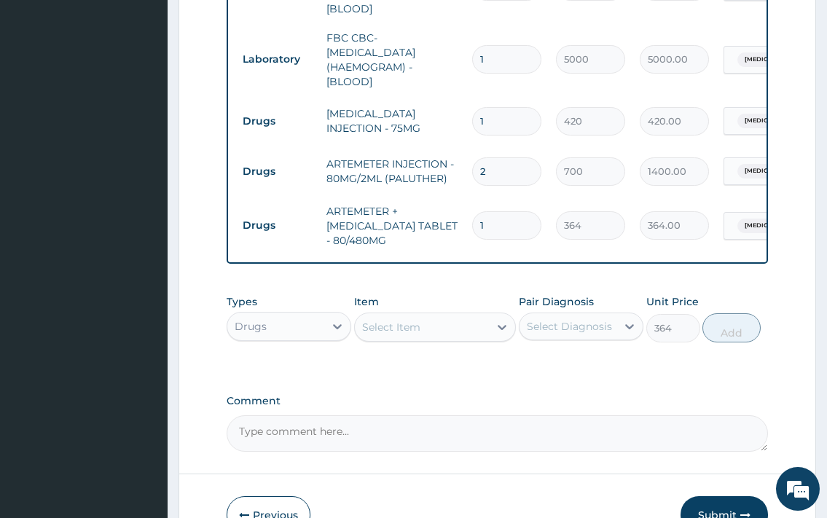
type input "0"
type input "0.00"
type input "6"
type input "2184.00"
type input "6"
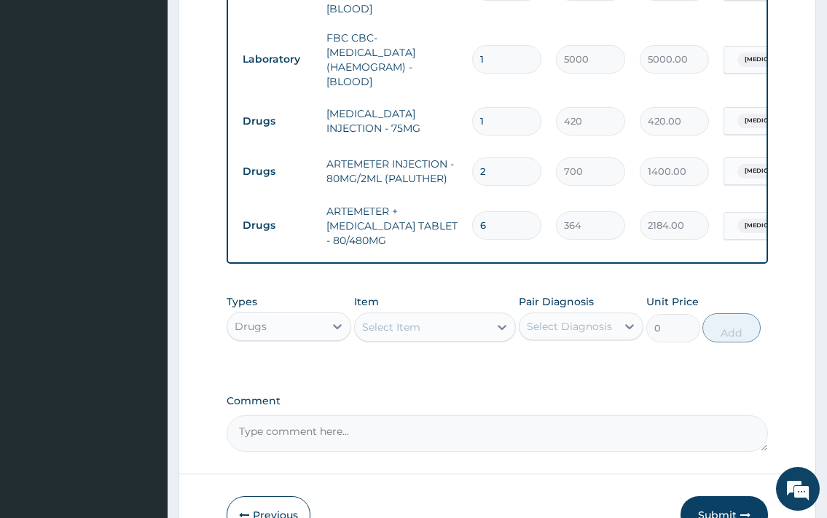
click at [420, 320] on div "Select Item" at bounding box center [391, 327] width 58 height 15
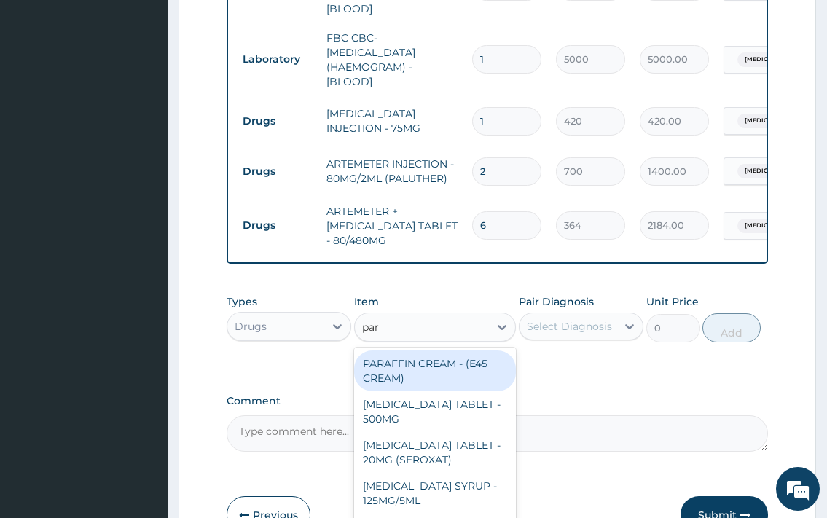
type input "para"
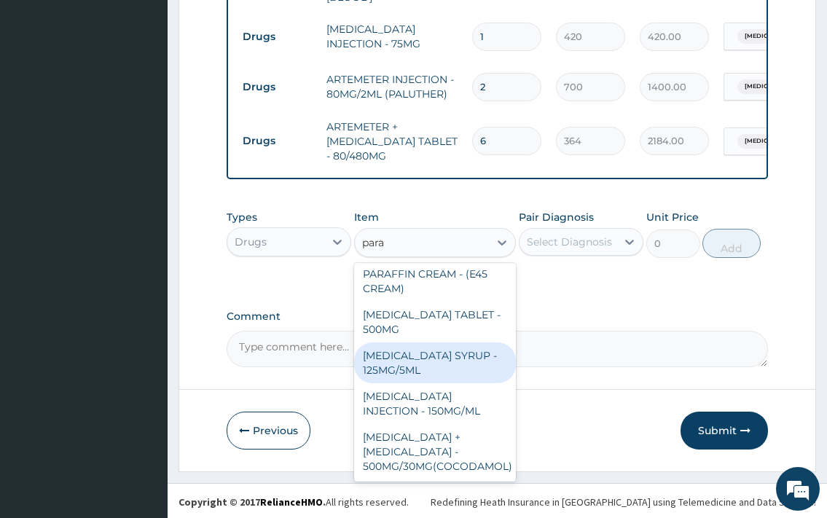
scroll to position [0, 0]
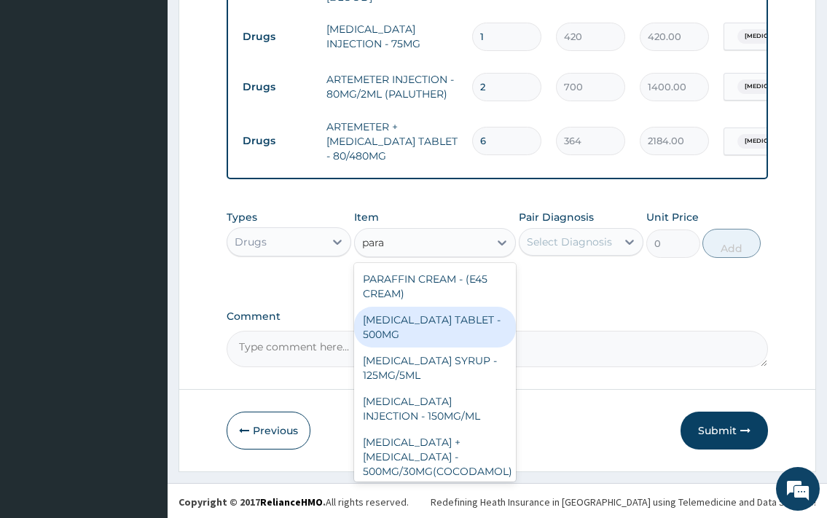
drag, startPoint x: 461, startPoint y: 335, endPoint x: 514, endPoint y: 259, distance: 92.6
click at [461, 334] on div "[MEDICAL_DATA] TABLET - 500MG" at bounding box center [435, 327] width 162 height 41
type input "33.599999999999994"
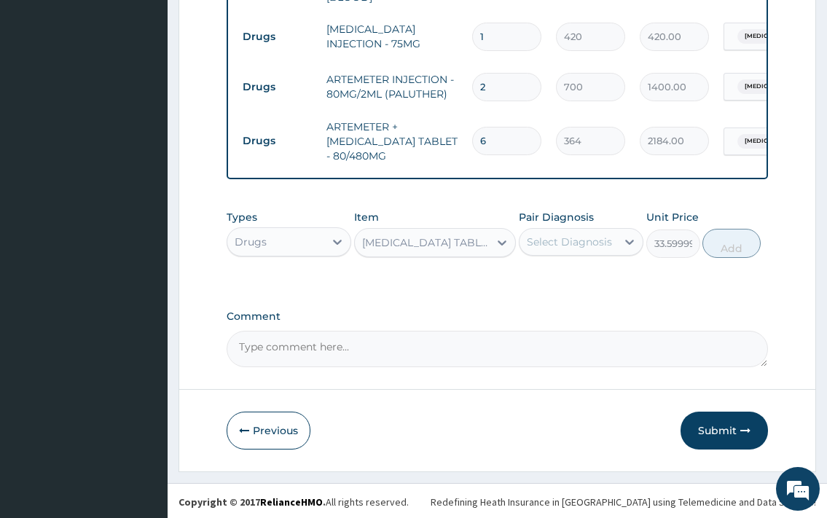
click at [571, 224] on div "Pair Diagnosis Select Diagnosis" at bounding box center [581, 234] width 125 height 48
click at [572, 237] on div "Select Diagnosis" at bounding box center [569, 242] width 85 height 15
click at [570, 315] on label "[MEDICAL_DATA]" at bounding box center [588, 307] width 90 height 15
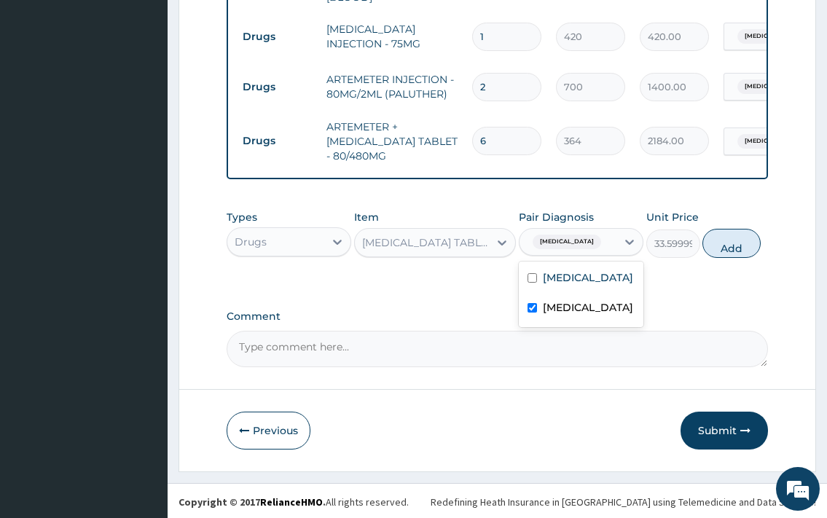
click at [584, 315] on label "[MEDICAL_DATA]" at bounding box center [588, 307] width 90 height 15
checkbox input "false"
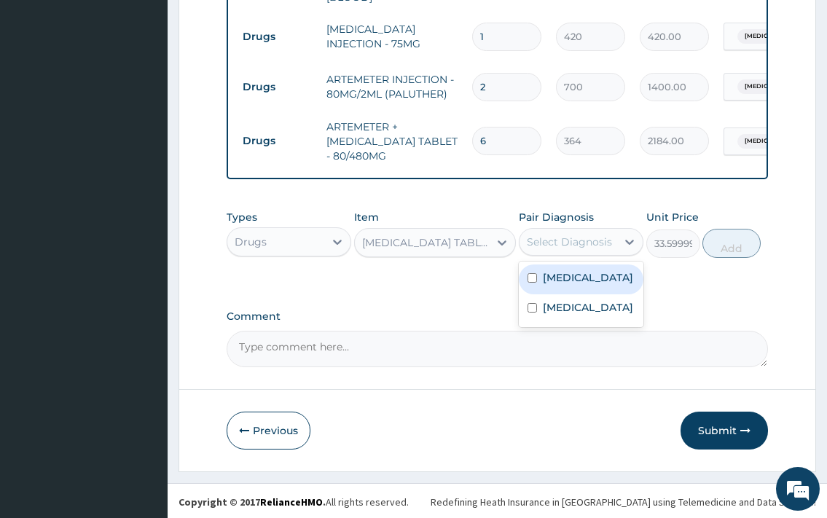
click at [586, 285] on label "[MEDICAL_DATA]" at bounding box center [588, 277] width 90 height 15
checkbox input "true"
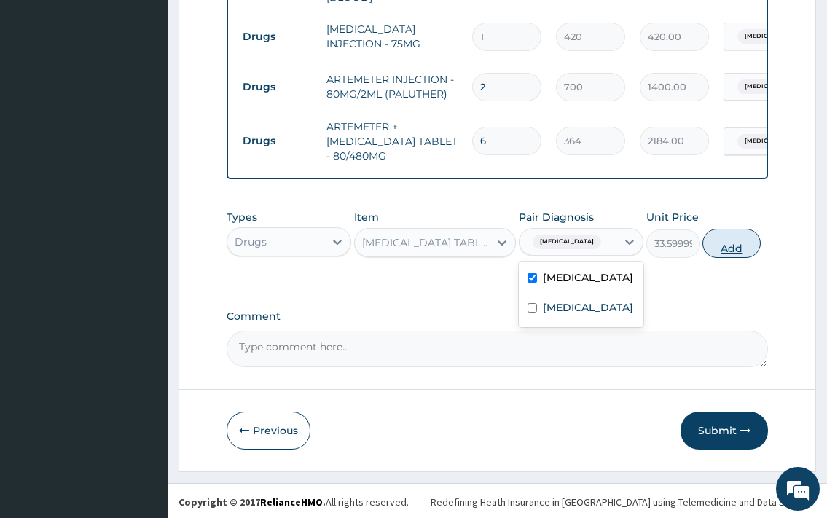
click at [715, 242] on button "Add" at bounding box center [731, 243] width 58 height 29
type input "0"
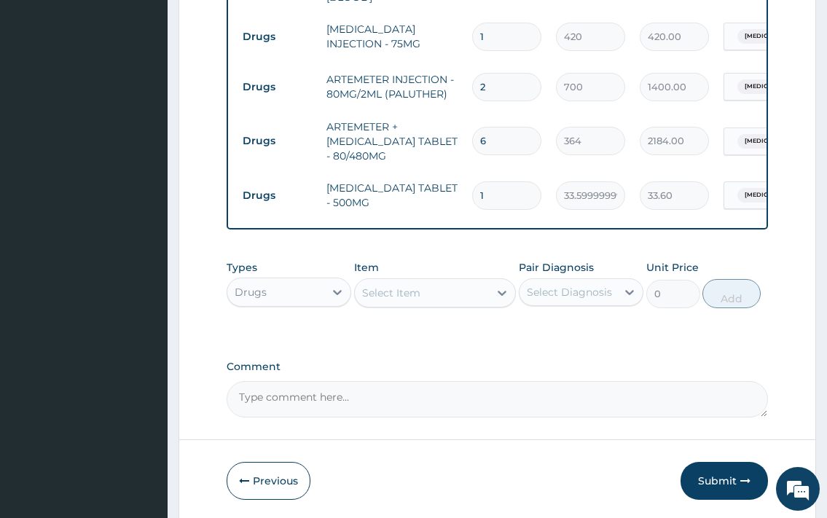
type input "18"
type input "604.80"
type input "18"
click at [385, 291] on div "Select Item" at bounding box center [391, 293] width 58 height 15
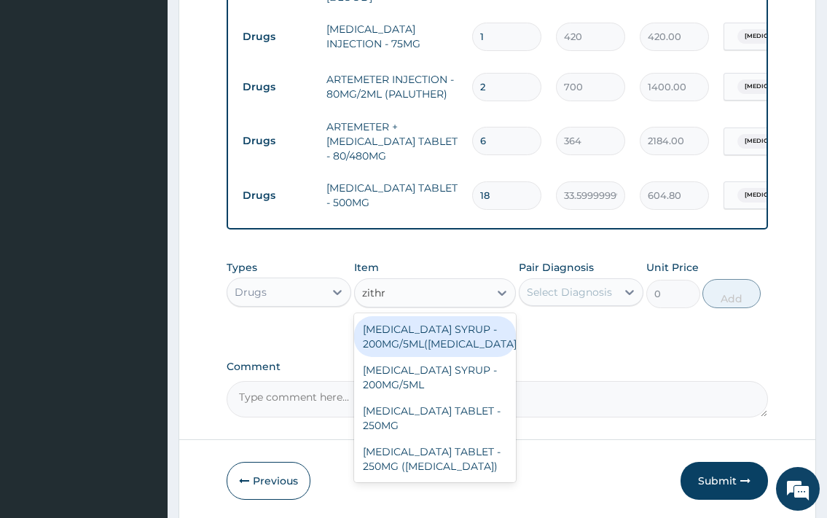
type input "zithro"
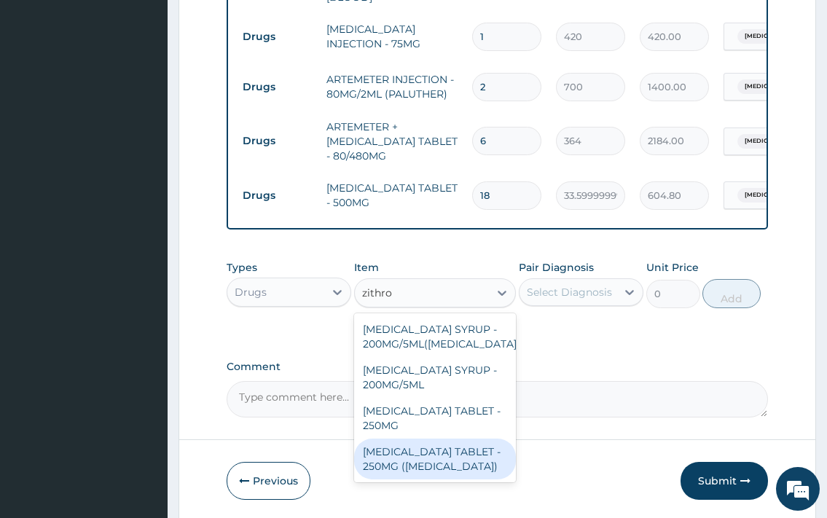
drag, startPoint x: 433, startPoint y: 450, endPoint x: 472, endPoint y: 393, distance: 69.1
click at [433, 451] on div "[MEDICAL_DATA] TABLET - 250MG ([MEDICAL_DATA])" at bounding box center [435, 459] width 162 height 41
type input "1959.9999999999998"
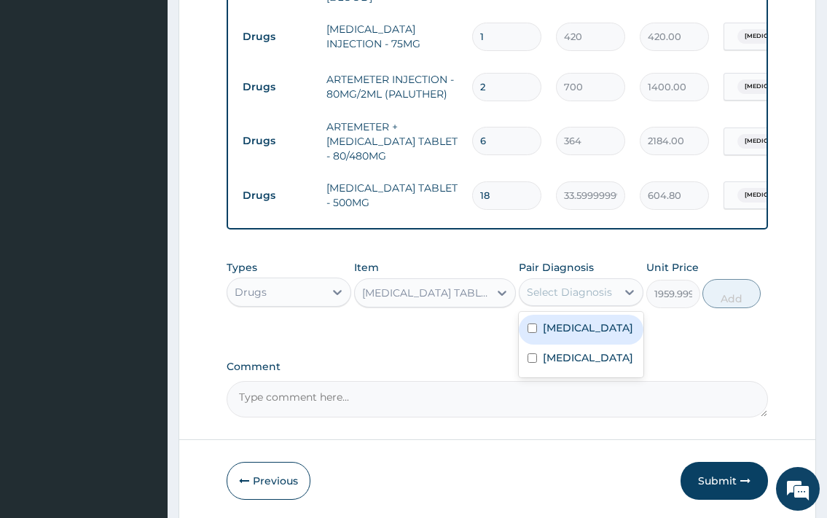
drag, startPoint x: 560, startPoint y: 285, endPoint x: 570, endPoint y: 291, distance: 11.5
click at [561, 285] on div "Select Diagnosis" at bounding box center [569, 292] width 85 height 15
drag, startPoint x: 591, startPoint y: 332, endPoint x: 604, endPoint y: 331, distance: 13.2
click at [594, 334] on label "[MEDICAL_DATA]" at bounding box center [588, 328] width 90 height 15
checkbox input "true"
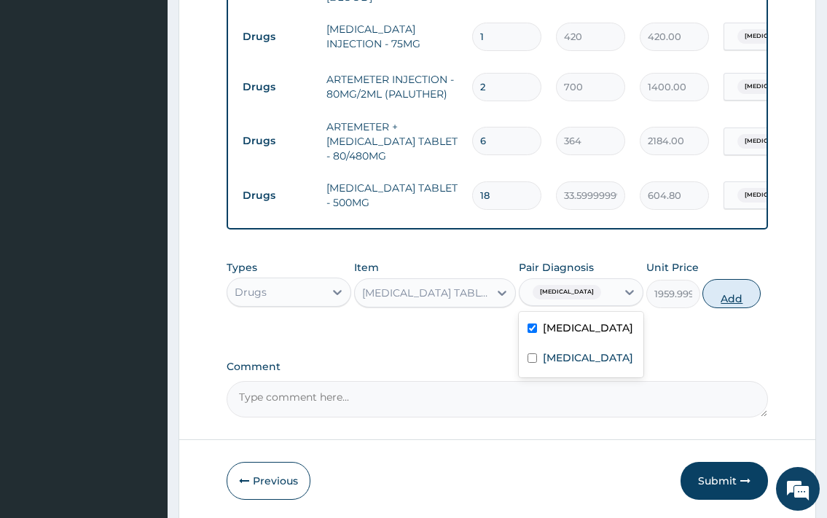
click at [723, 294] on button "Add" at bounding box center [731, 293] width 58 height 29
type input "0"
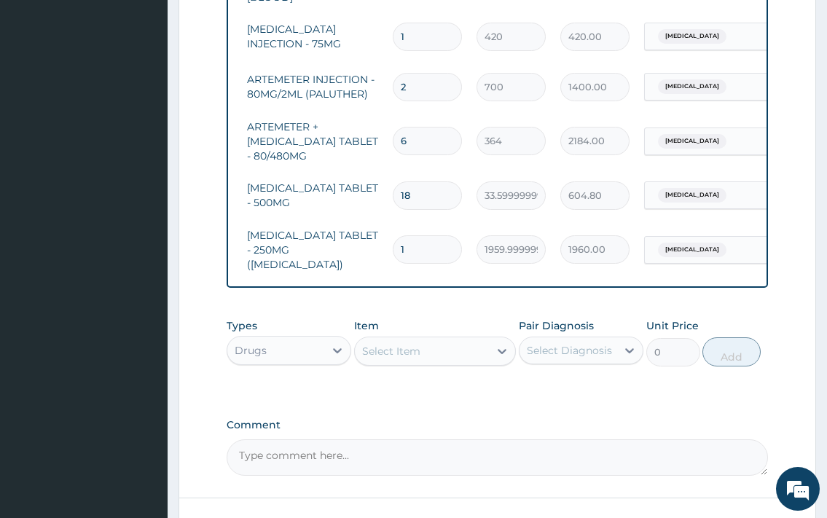
scroll to position [0, 190]
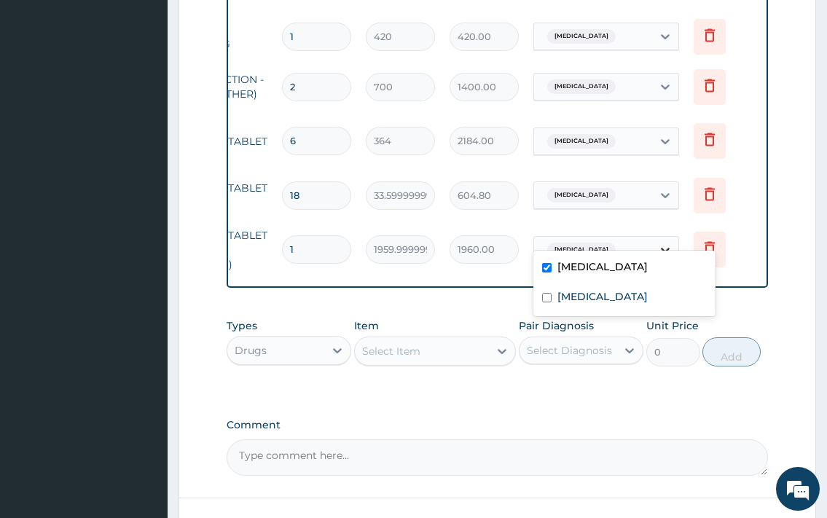
click at [661, 243] on icon at bounding box center [665, 250] width 15 height 15
click at [546, 262] on div "[MEDICAL_DATA]" at bounding box center [624, 268] width 182 height 30
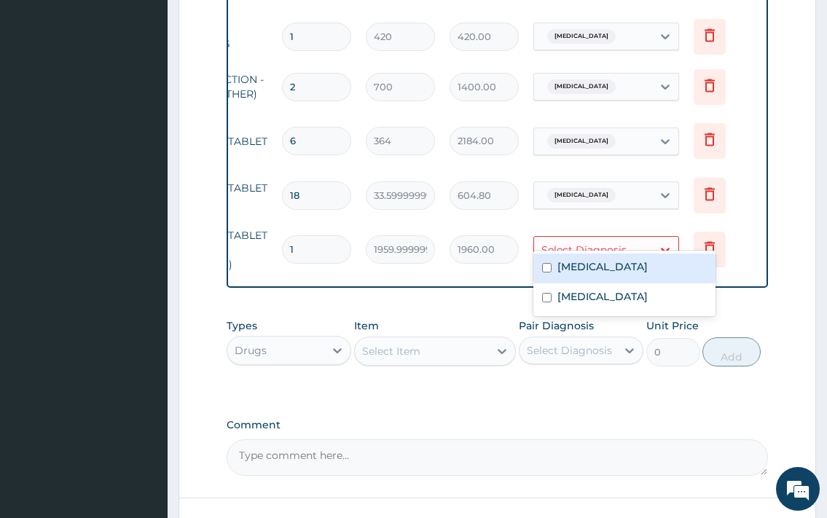
checkbox input "false"
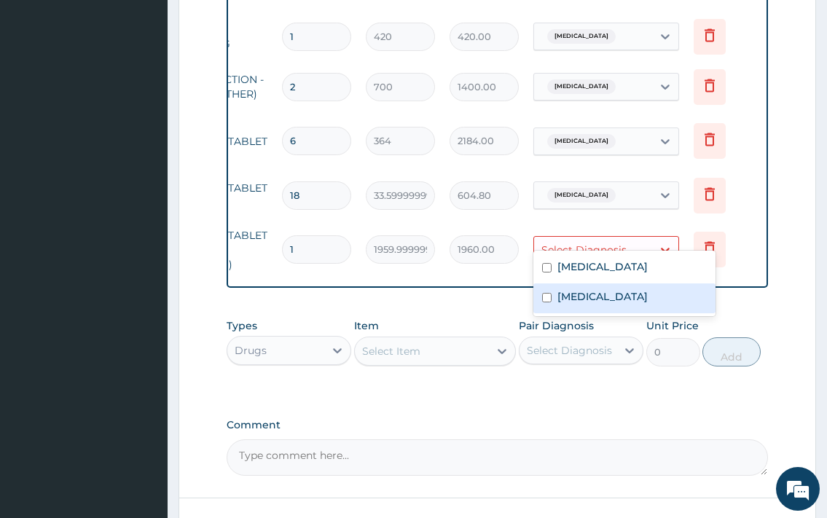
click at [545, 296] on input "checkbox" at bounding box center [546, 297] width 9 height 9
checkbox input "true"
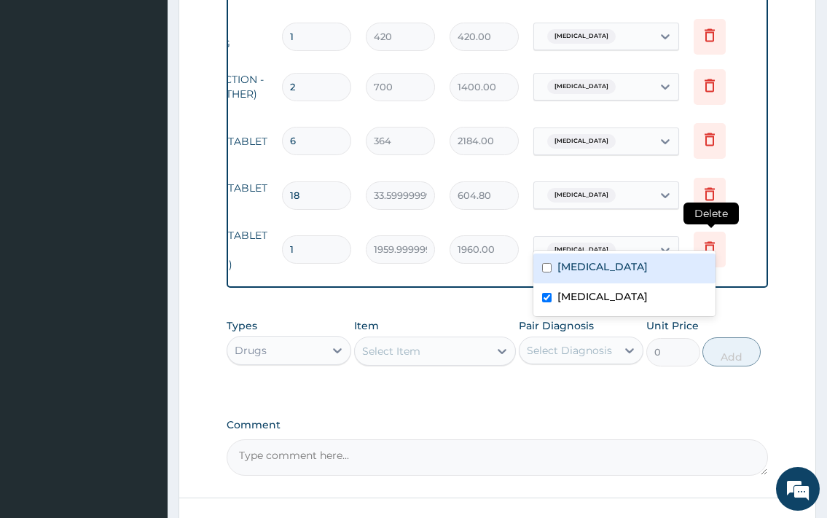
click at [715, 239] on icon at bounding box center [709, 247] width 17 height 17
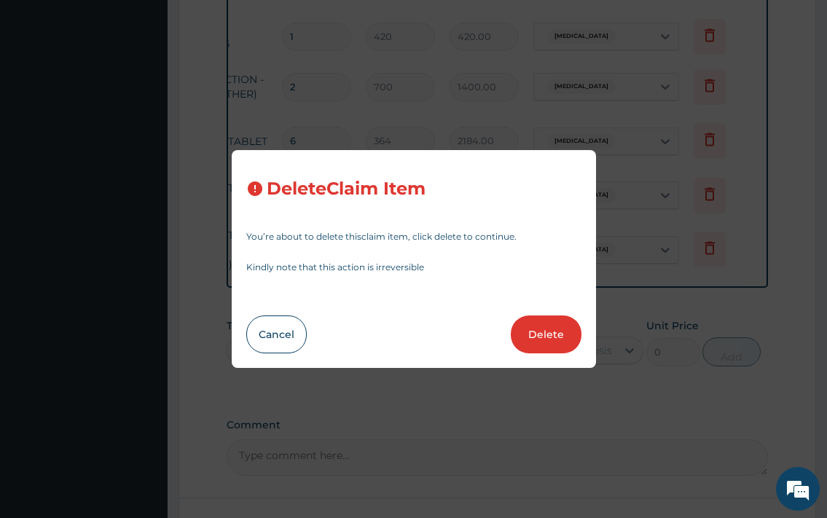
click at [246, 342] on div "Cancel Delete" at bounding box center [413, 334] width 335 height 38
click at [280, 331] on button "Cancel" at bounding box center [276, 334] width 60 height 38
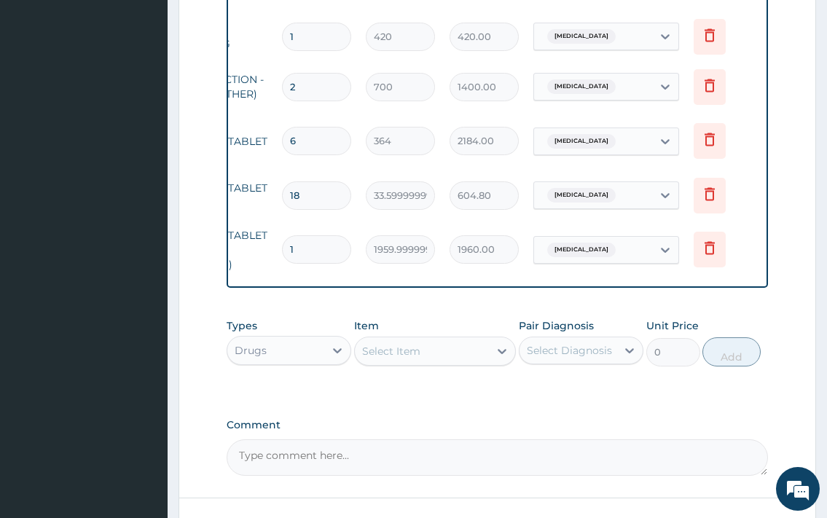
click at [332, 240] on input "1" at bounding box center [316, 249] width 69 height 28
type input "10"
type input "19600.00"
type input "10"
click at [404, 344] on div "Select Item" at bounding box center [391, 351] width 58 height 15
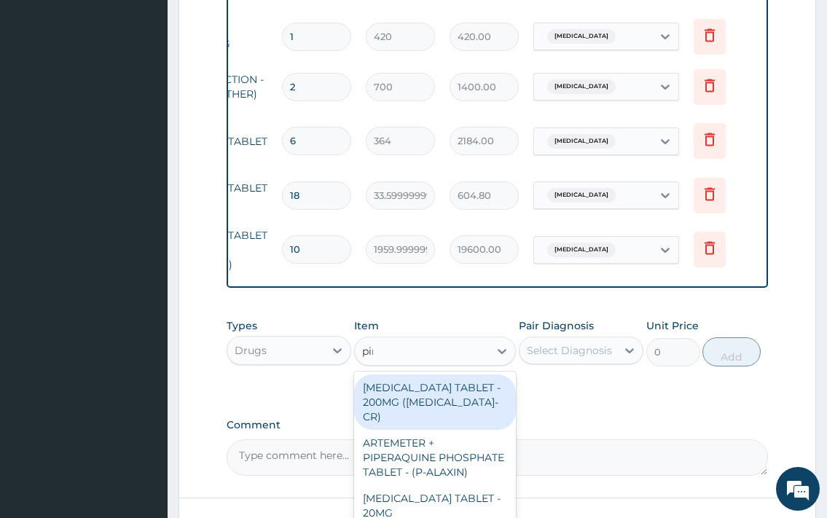
type input "piri"
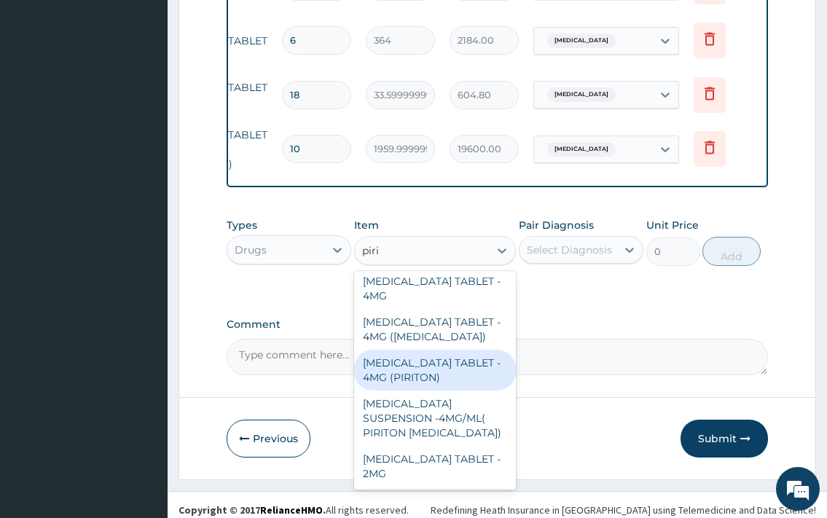
scroll to position [198, 0]
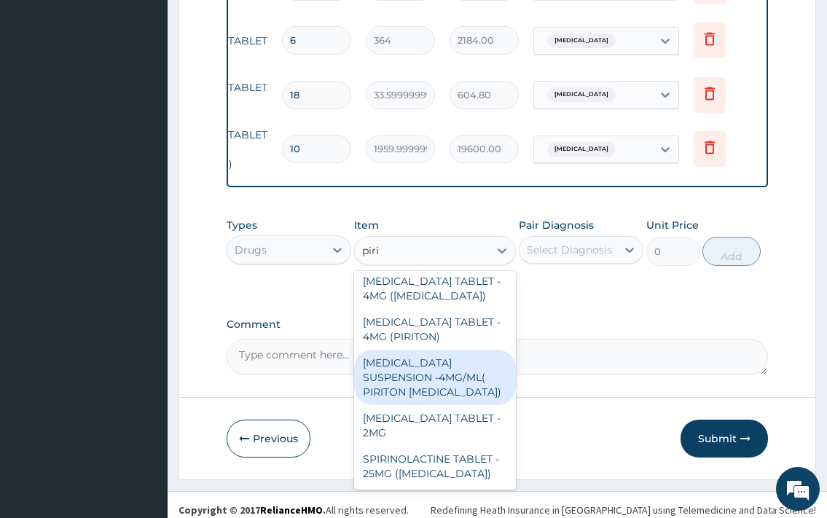
drag, startPoint x: 460, startPoint y: 371, endPoint x: 548, endPoint y: 318, distance: 102.9
click at [459, 372] on div "[MEDICAL_DATA] SUSPENSION -4MG/ML( PIRITON [MEDICAL_DATA])" at bounding box center [435, 377] width 162 height 55
type input "1372"
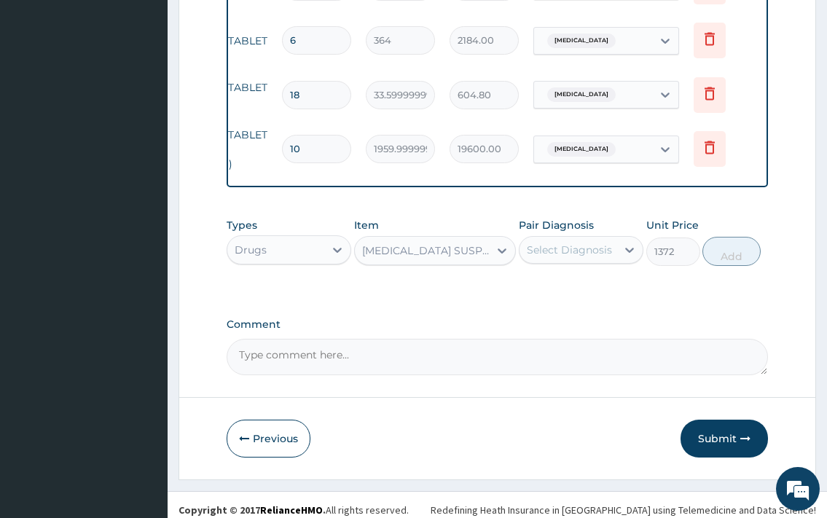
click at [592, 245] on div "Select Diagnosis" at bounding box center [569, 250] width 85 height 15
click at [586, 323] on label "[MEDICAL_DATA]" at bounding box center [588, 315] width 90 height 15
checkbox input "true"
click at [733, 252] on button "Add" at bounding box center [731, 251] width 58 height 29
type input "0"
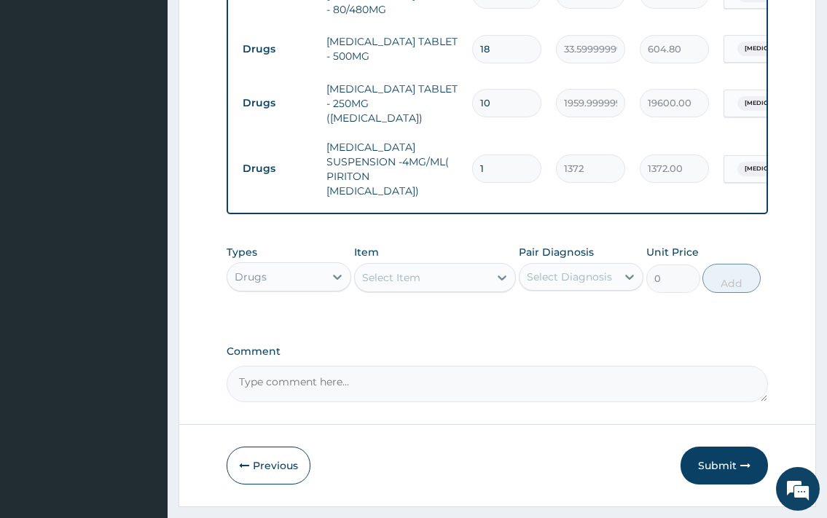
scroll to position [932, 0]
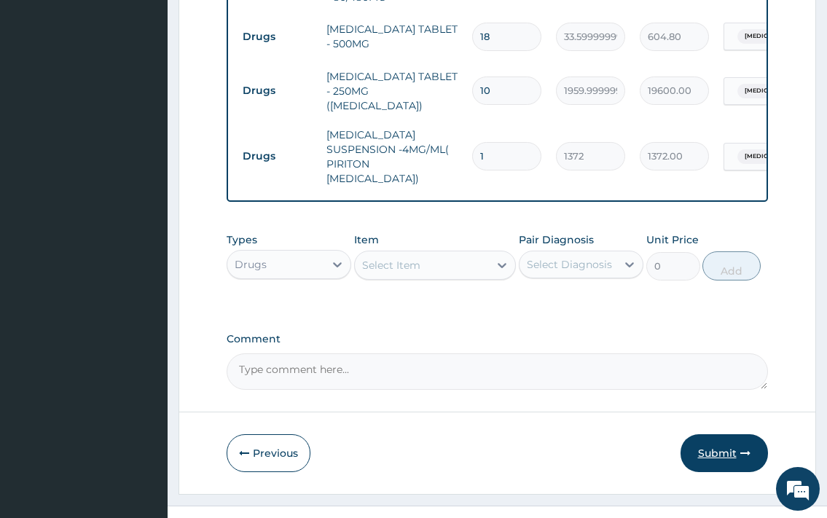
click at [711, 434] on button "Submit" at bounding box center [723, 453] width 87 height 38
drag, startPoint x: 721, startPoint y: 429, endPoint x: 838, endPoint y: 378, distance: 127.9
click at [721, 434] on button "Submit" at bounding box center [723, 453] width 87 height 38
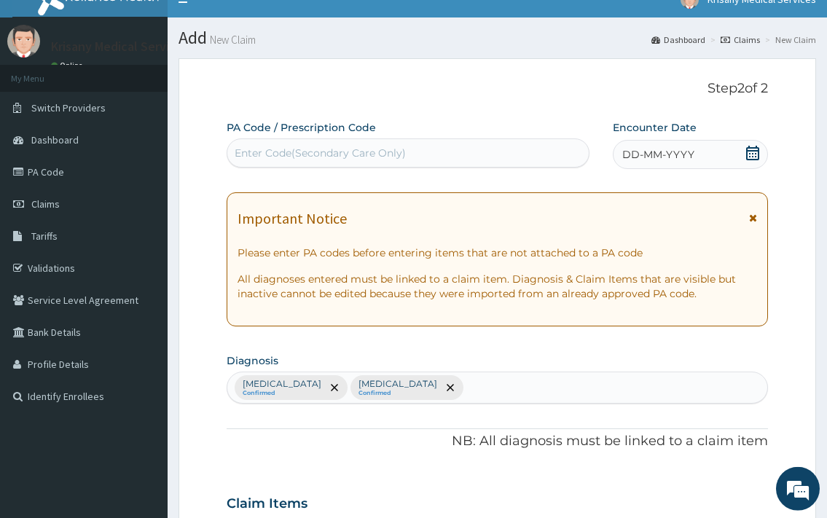
scroll to position [0, 0]
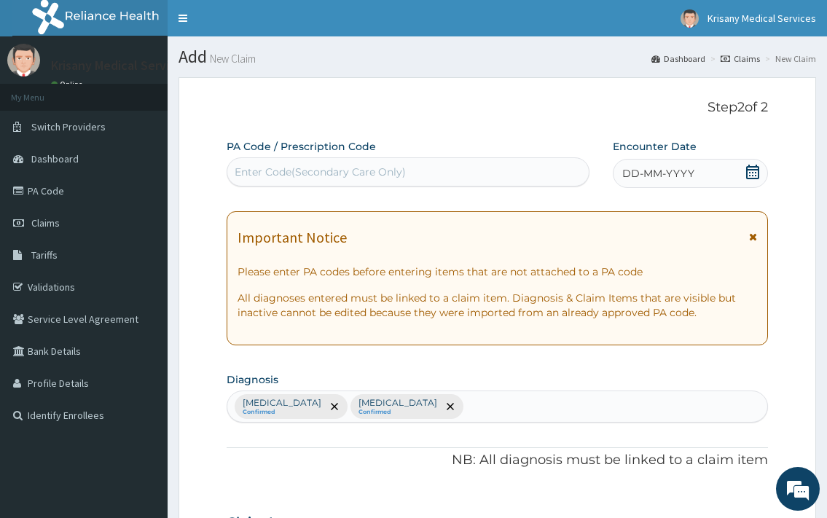
click at [757, 169] on icon at bounding box center [752, 172] width 13 height 15
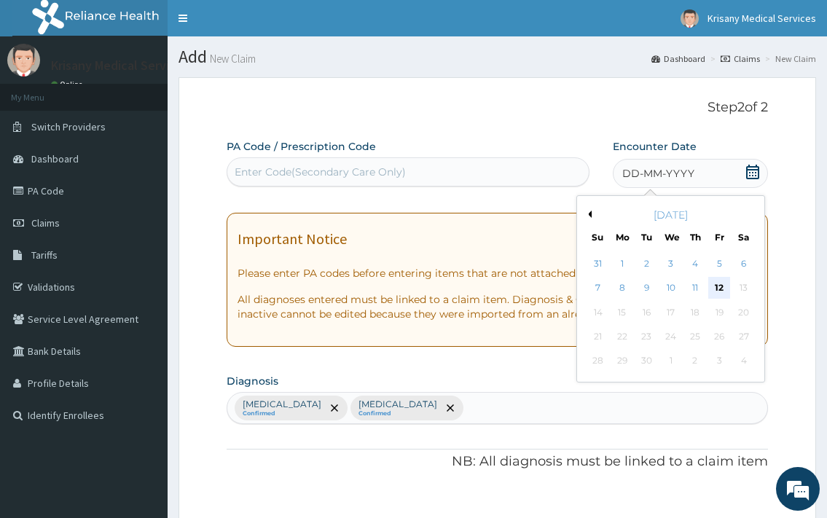
click at [712, 287] on div "12" at bounding box center [719, 289] width 22 height 22
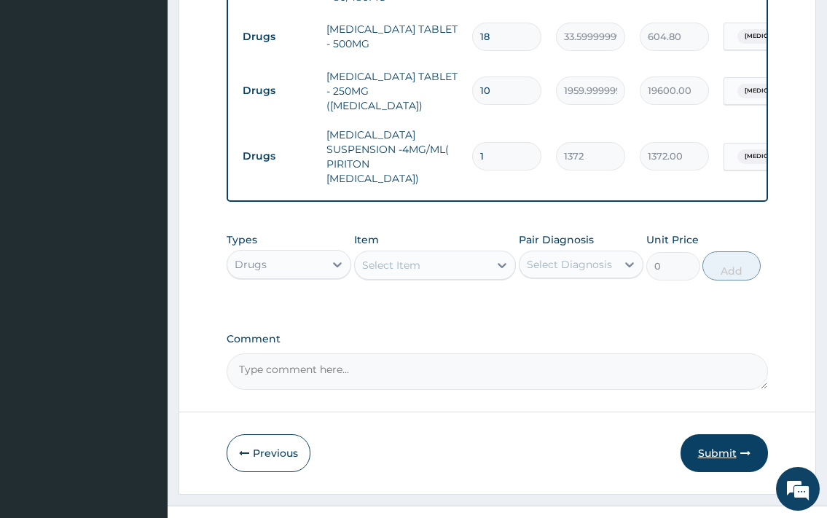
click at [737, 434] on button "Submit" at bounding box center [723, 453] width 87 height 38
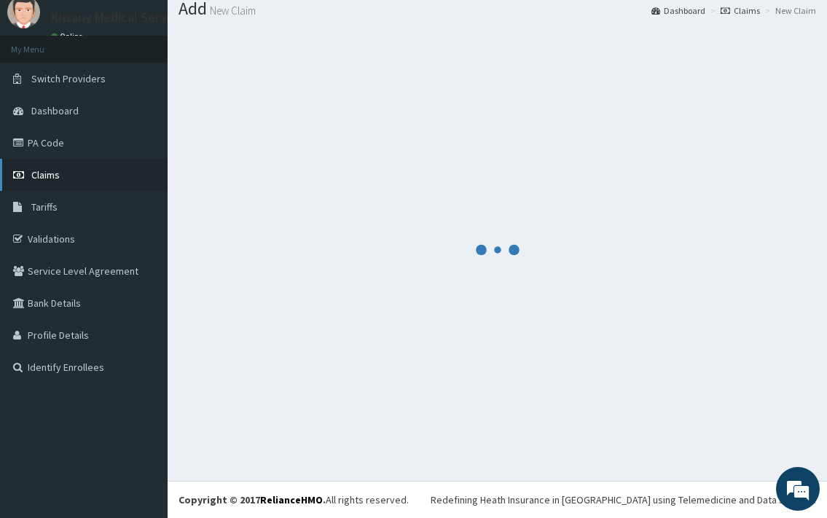
scroll to position [48, 0]
